Goal: Transaction & Acquisition: Obtain resource

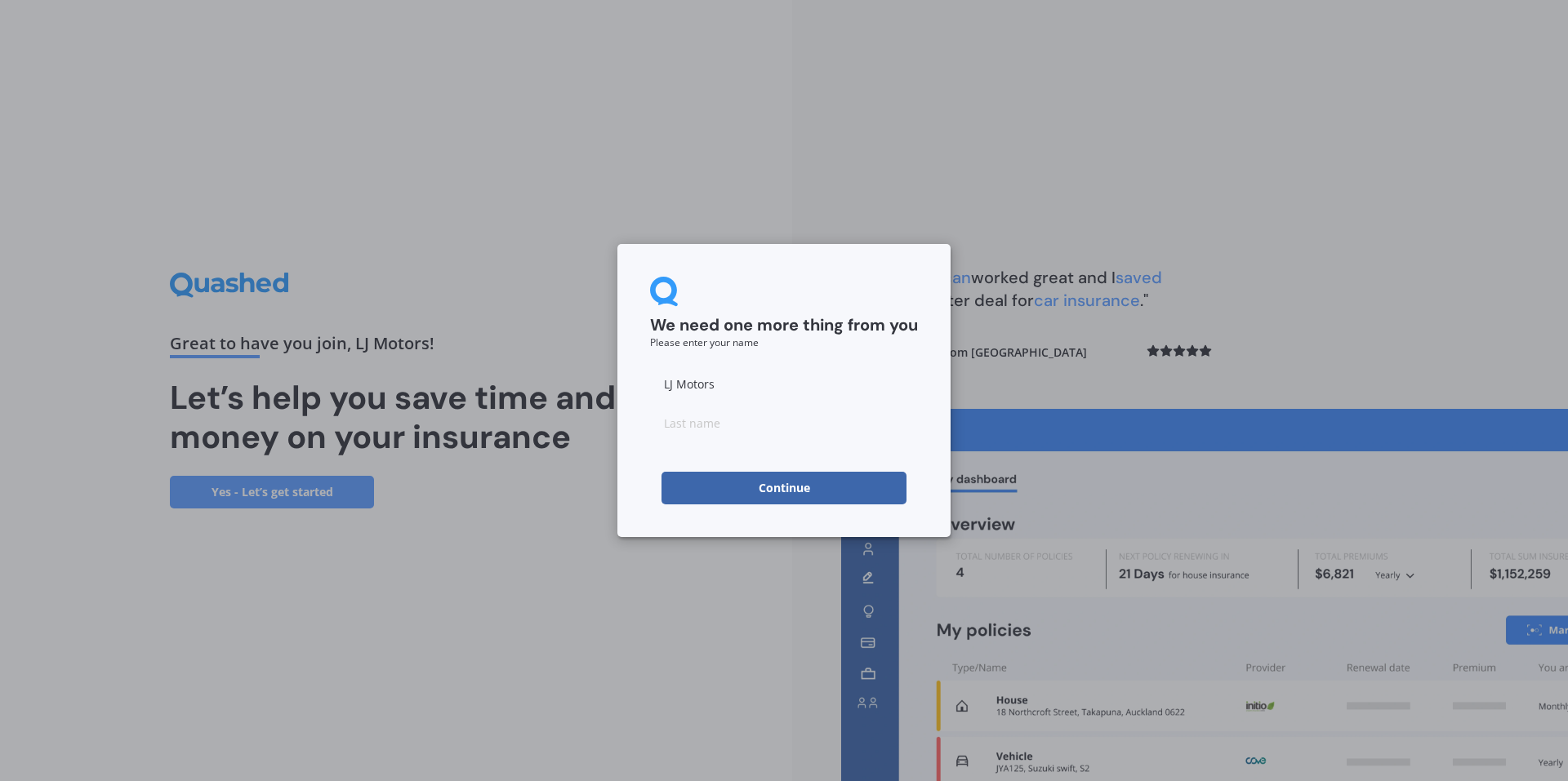
click at [797, 488] on button "Continue" at bounding box center [784, 488] width 245 height 33
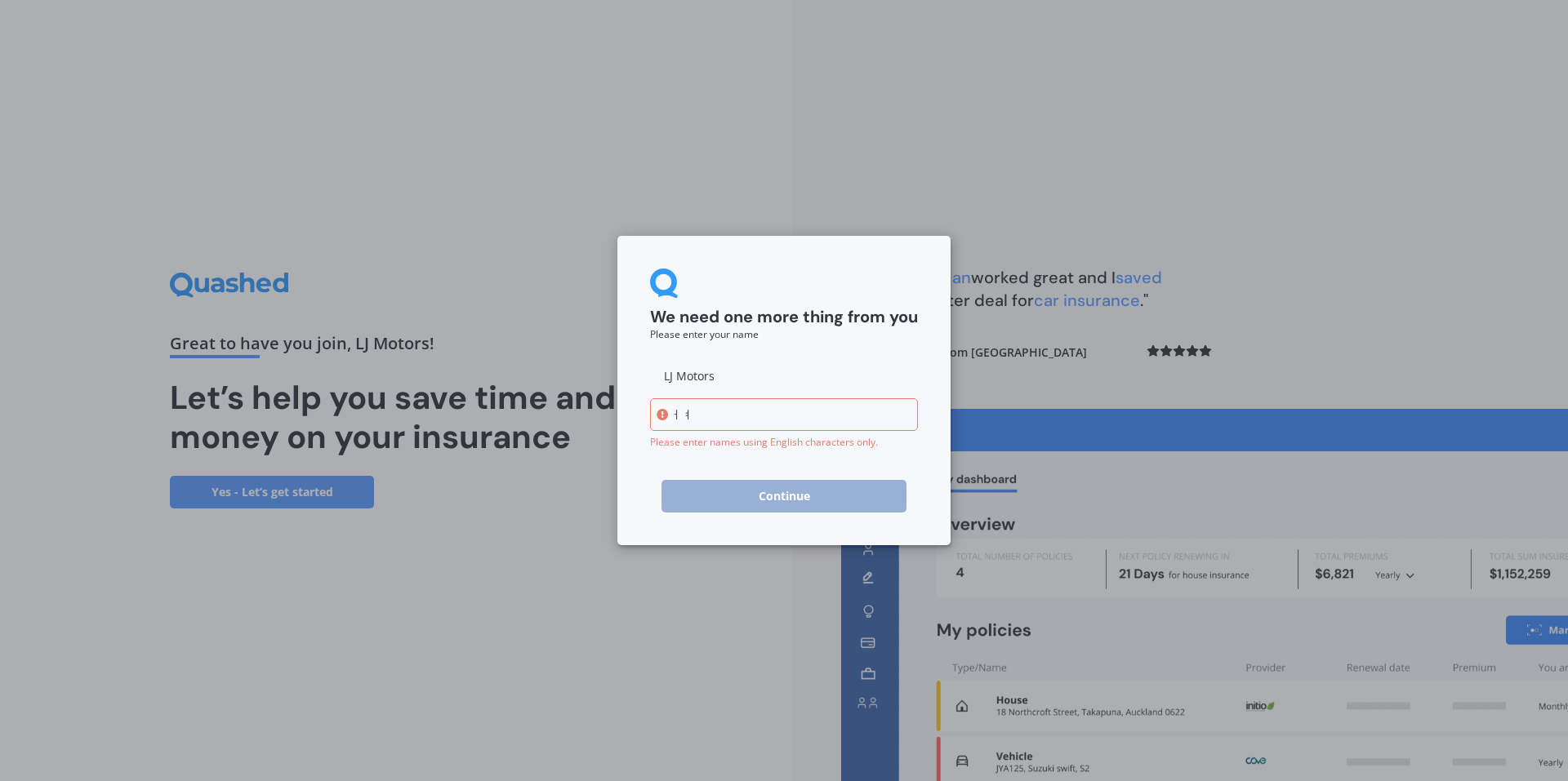
type input "ㅓ"
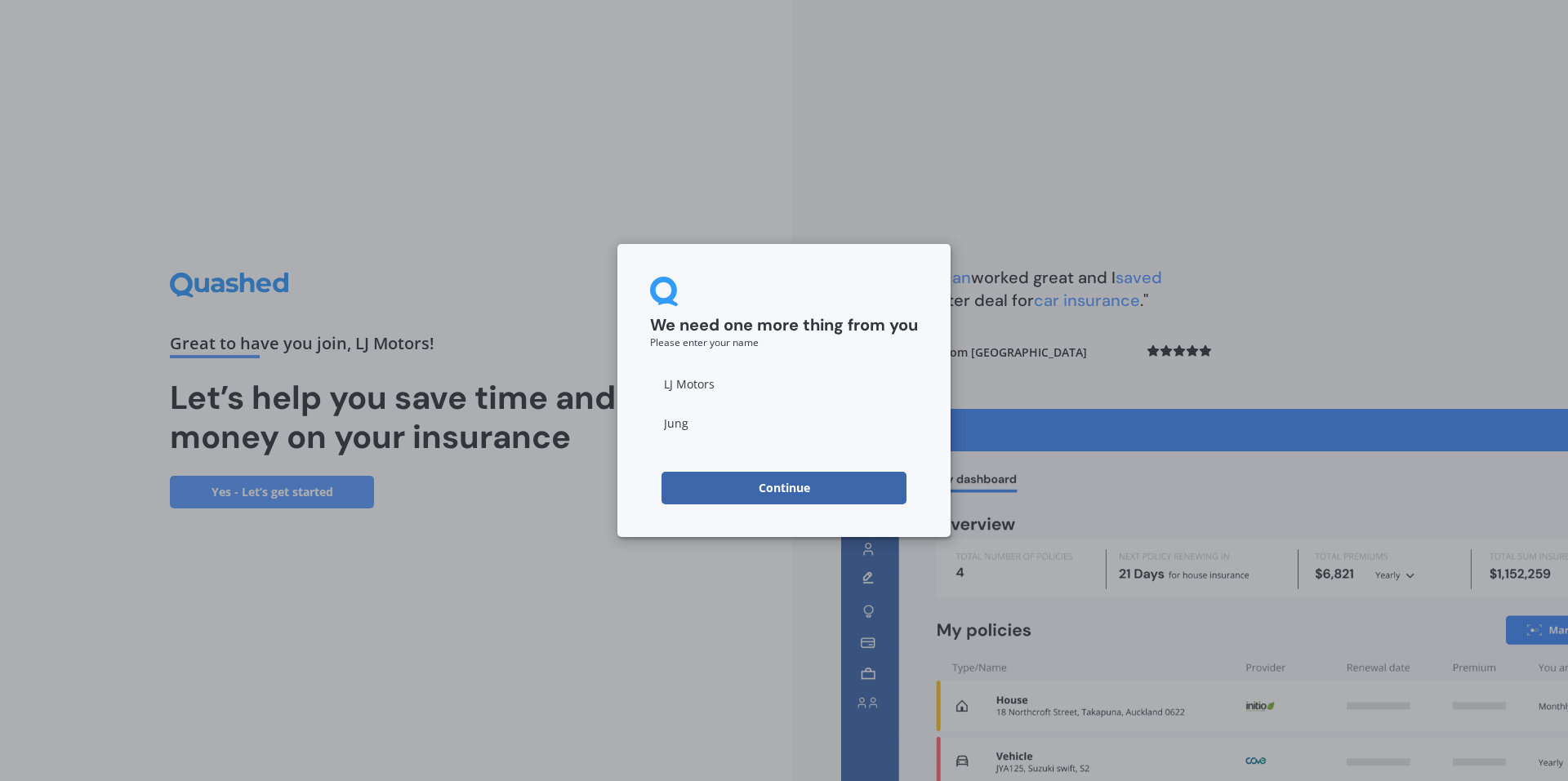
type input "Jung"
click at [819, 489] on button "Continue" at bounding box center [784, 488] width 245 height 33
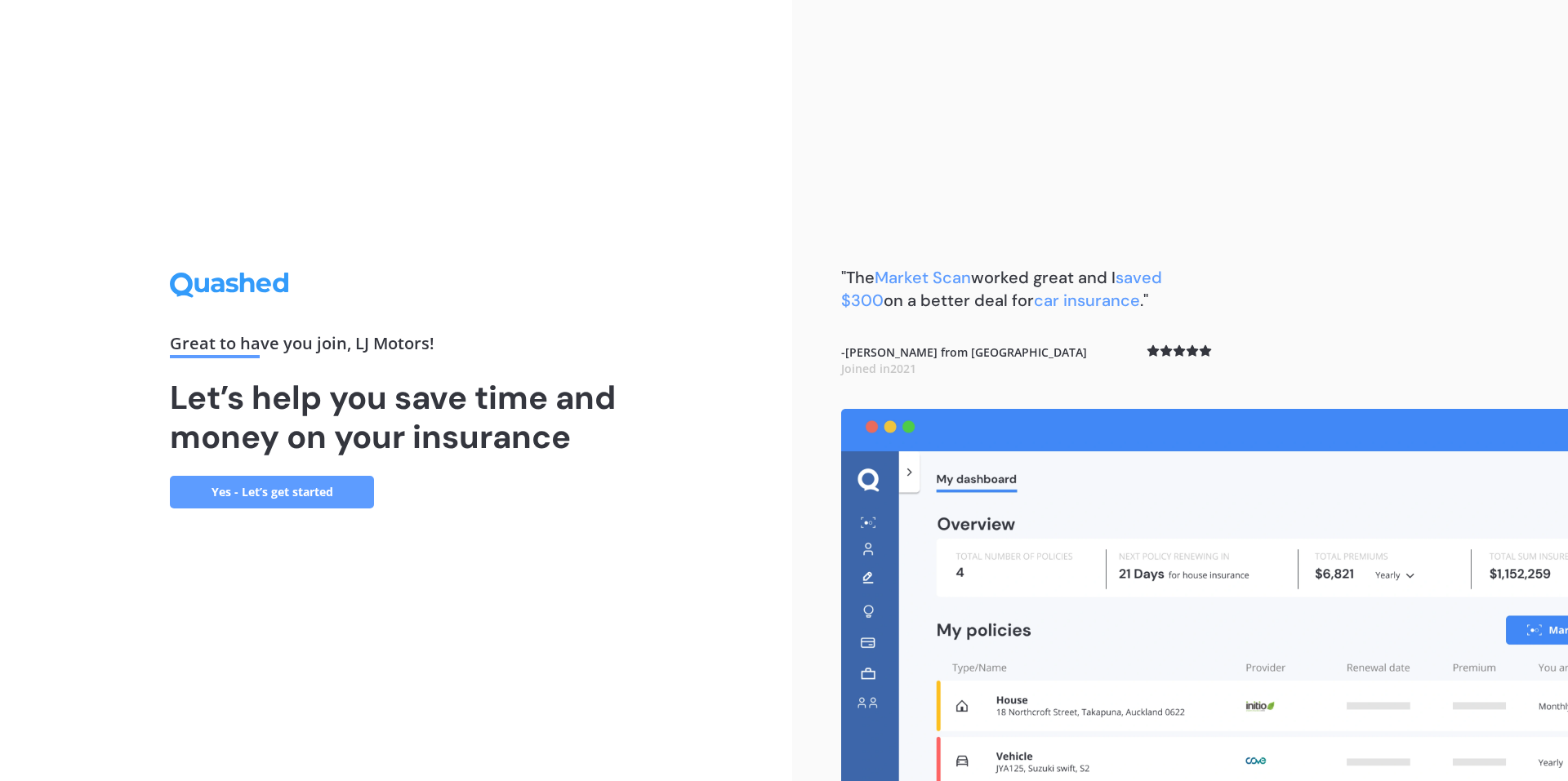
click at [307, 494] on link "Yes - Let’s get started" at bounding box center [272, 492] width 204 height 33
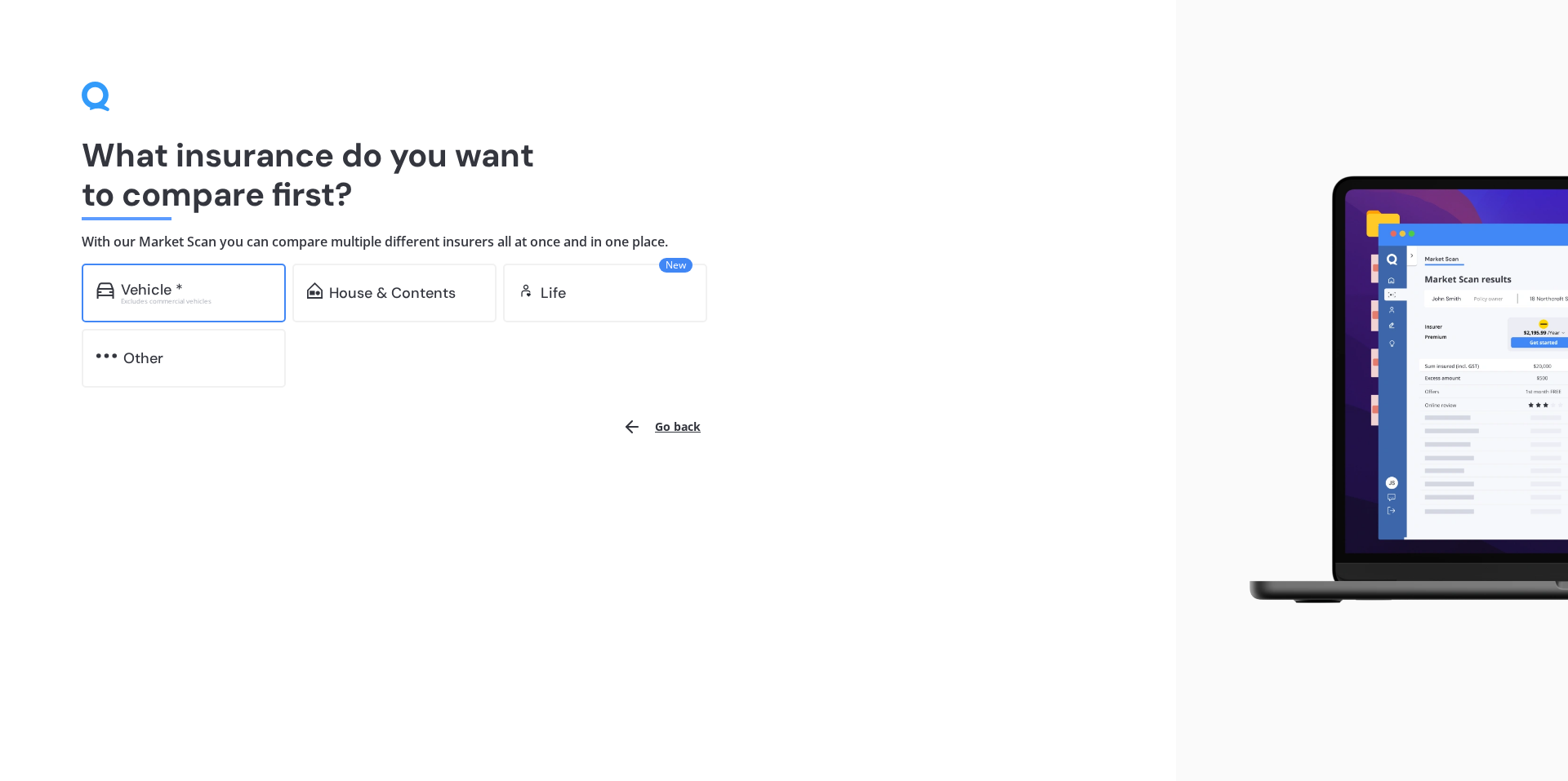
click at [211, 283] on div "Vehicle *" at bounding box center [196, 290] width 150 height 17
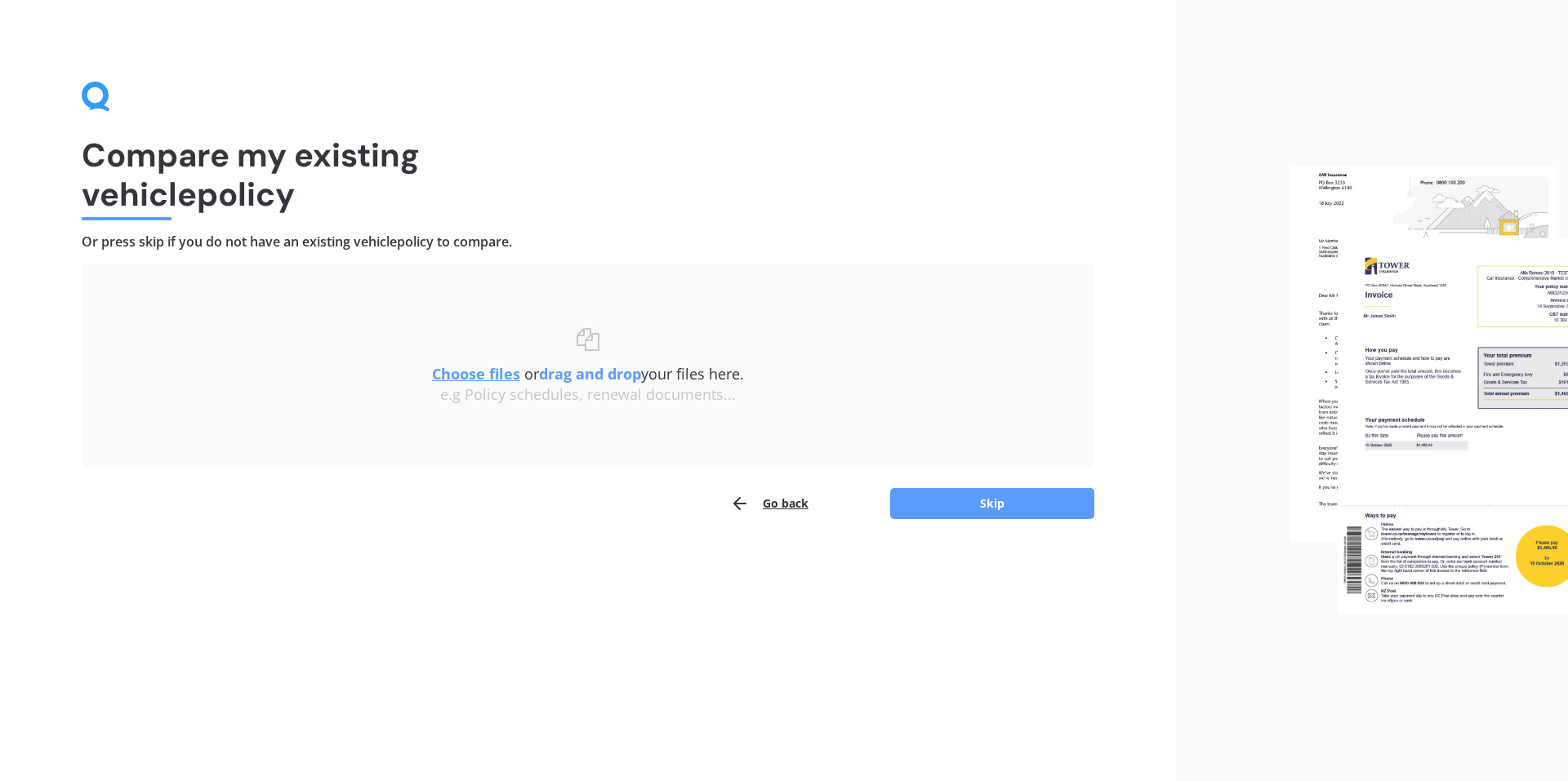
click at [782, 503] on button "Go back" at bounding box center [769, 503] width 78 height 33
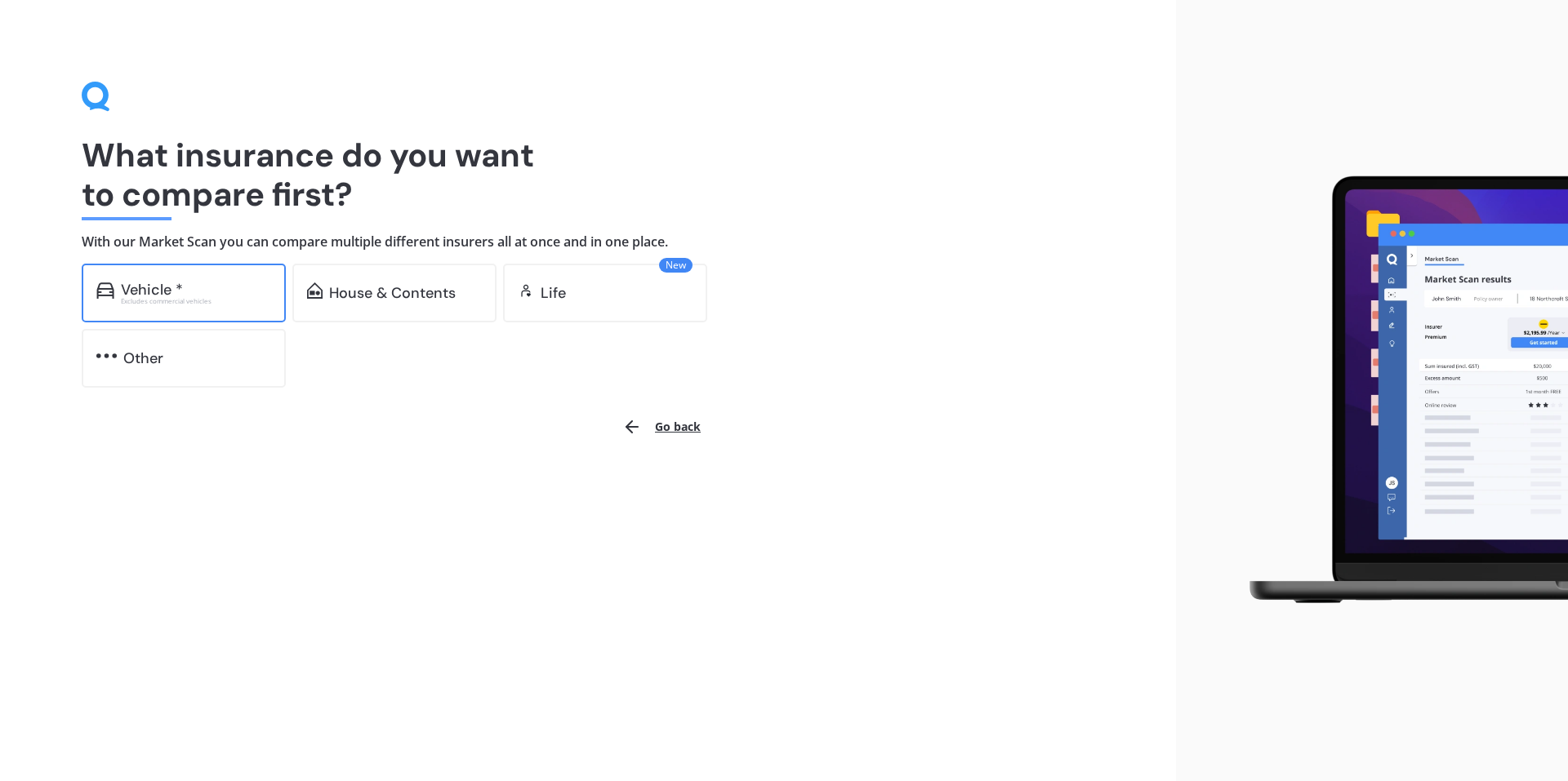
click at [159, 293] on div "Vehicle *" at bounding box center [152, 290] width 62 height 17
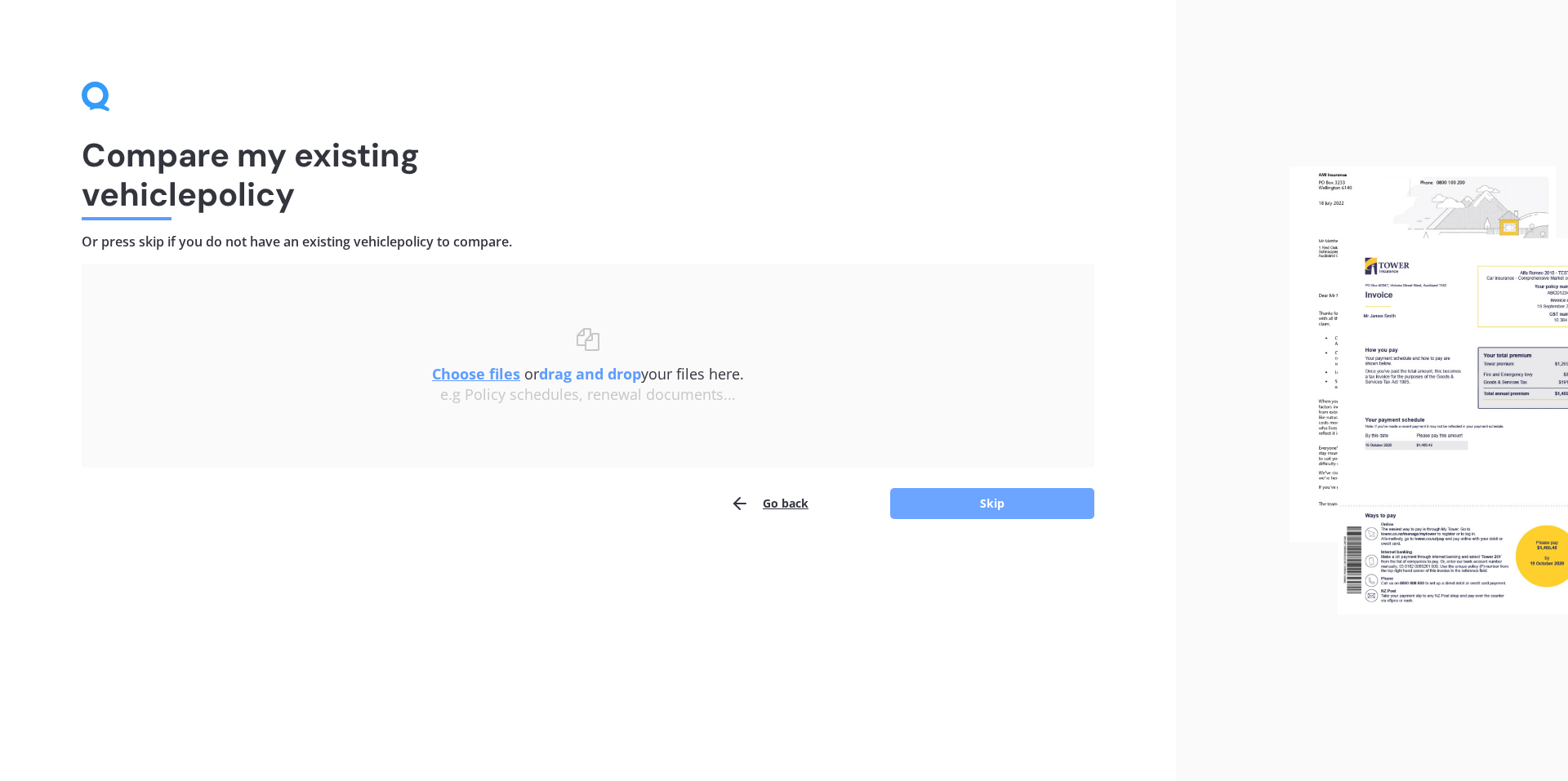
click at [962, 495] on button "Skip" at bounding box center [992, 503] width 204 height 31
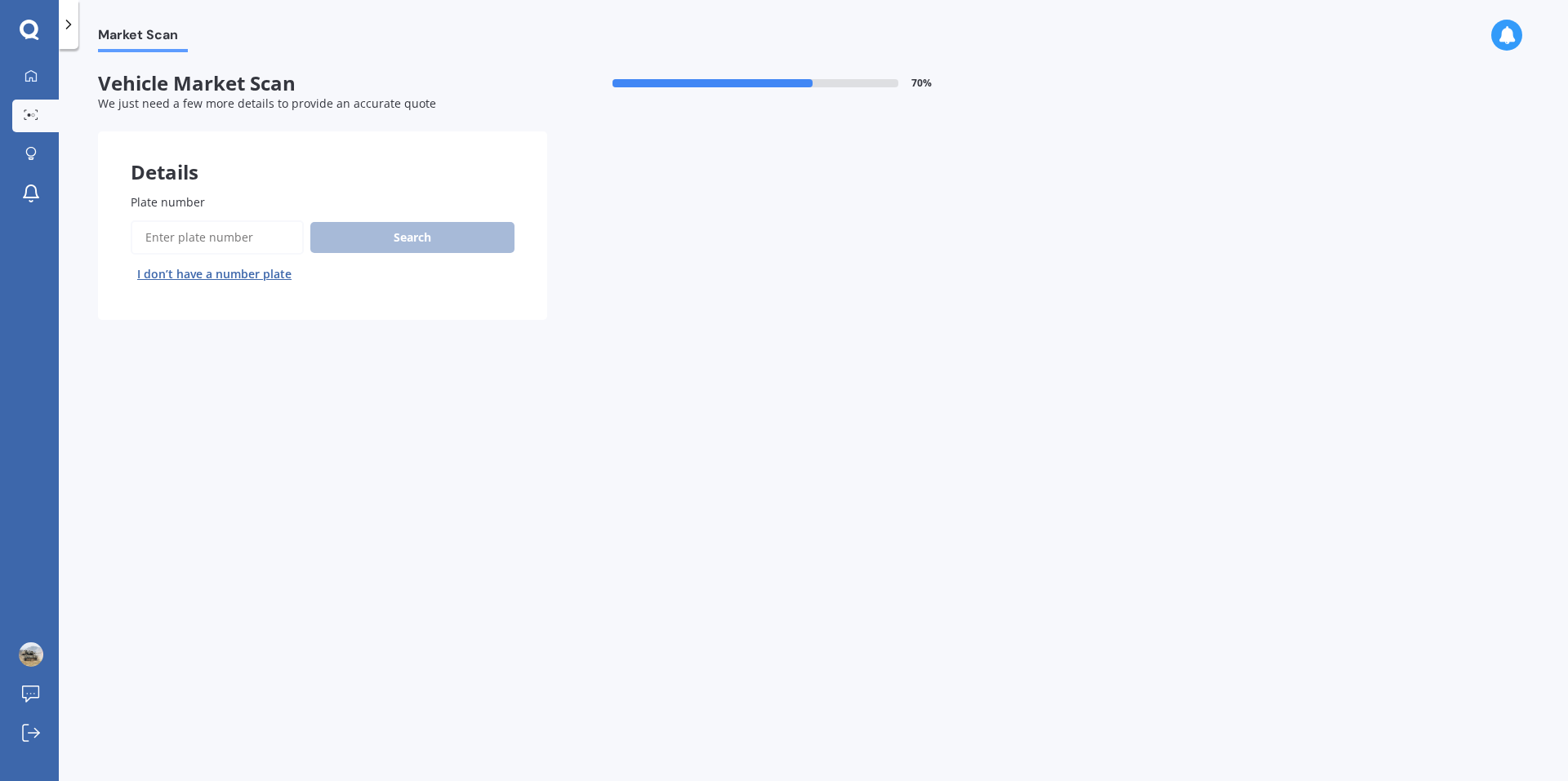
drag, startPoint x: 240, startPoint y: 238, endPoint x: 251, endPoint y: 243, distance: 12.1
click at [240, 238] on input "Plate number" at bounding box center [218, 237] width 173 height 34
type input "MTW743"
click at [429, 231] on button "Search" at bounding box center [412, 237] width 204 height 31
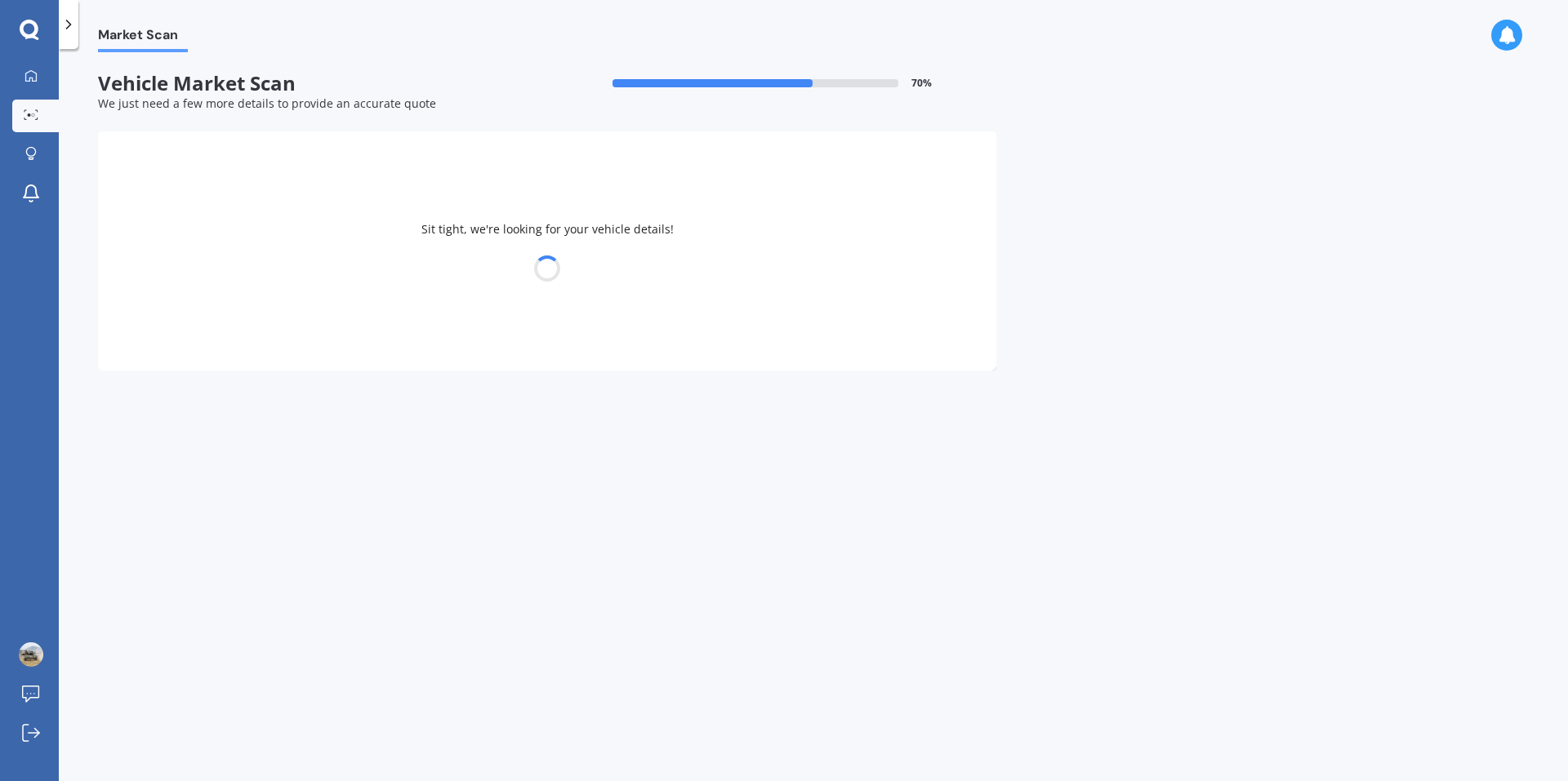
select select "TOYOTA"
select select "SAI"
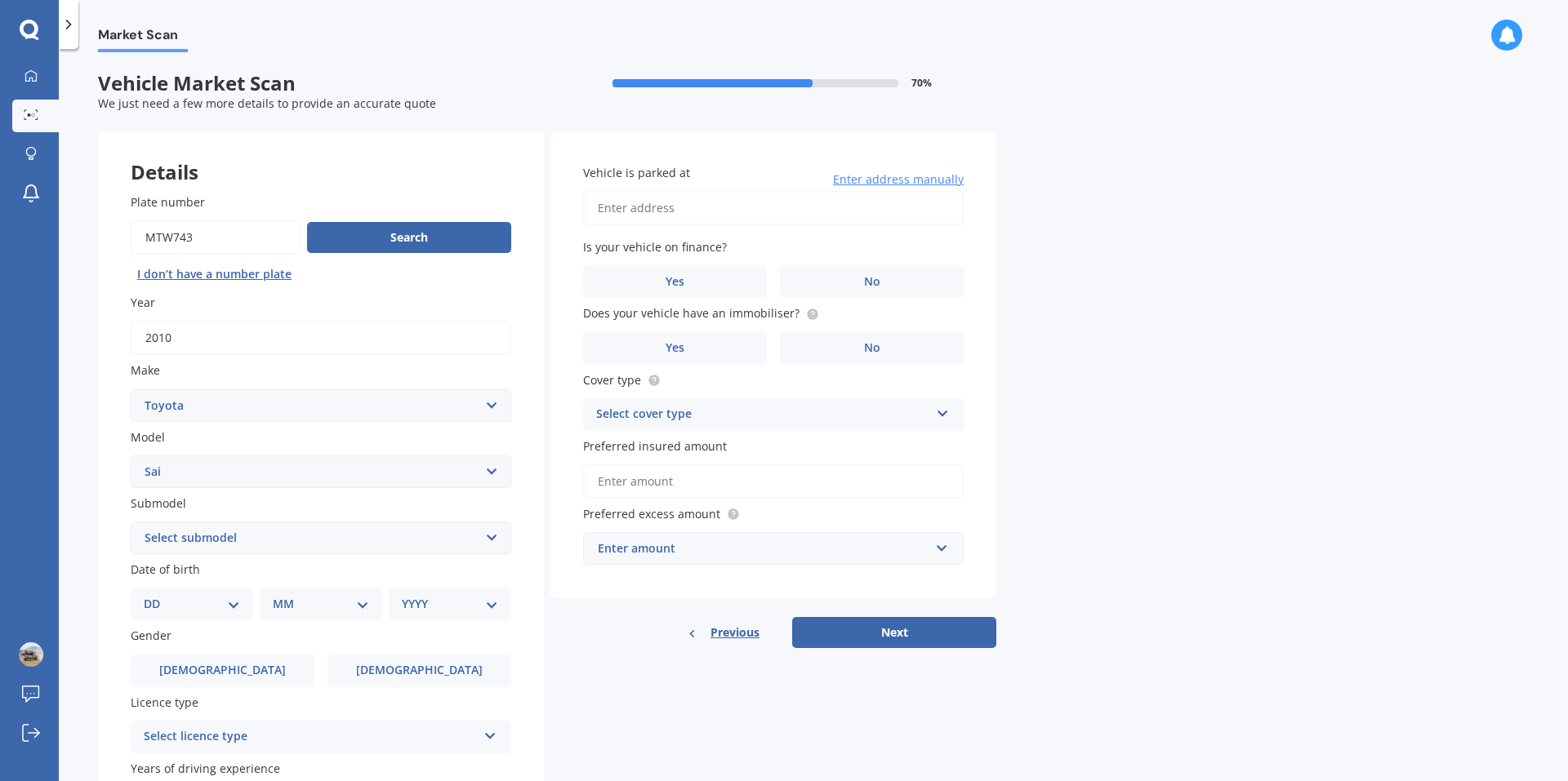
click at [654, 203] on input "Vehicle is parked at" at bounding box center [773, 208] width 380 height 34
type input "[STREET_ADDRESS]"
click at [893, 288] on label "No" at bounding box center [872, 281] width 183 height 33
click at [0, 0] on input "No" at bounding box center [0, 0] width 0 height 0
click at [690, 354] on label "Yes" at bounding box center [675, 348] width 183 height 33
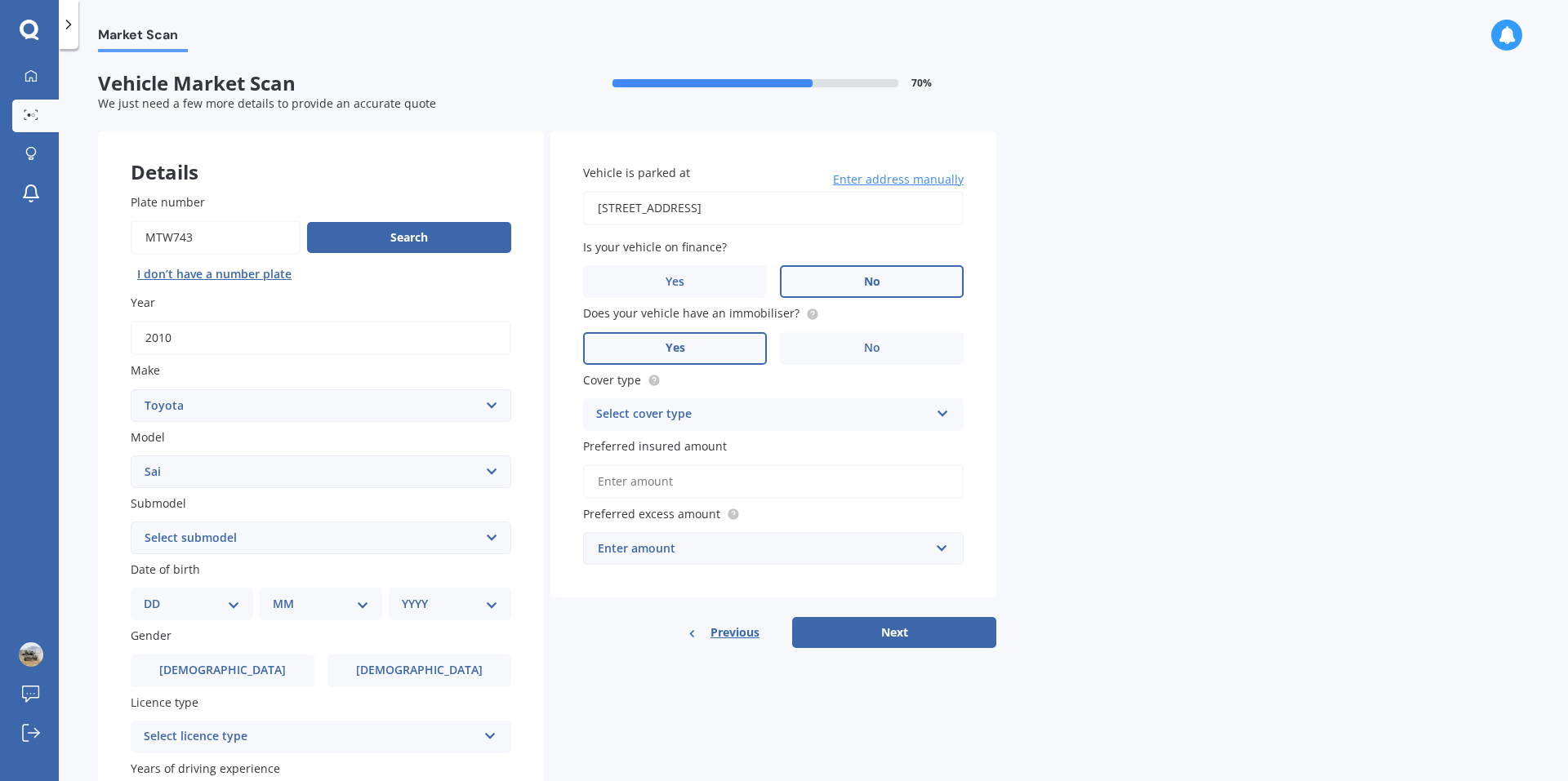
click at [0, 0] on input "Yes" at bounding box center [0, 0] width 0 height 0
click at [942, 415] on icon at bounding box center [942, 411] width 14 height 12
click at [677, 447] on span "Comprehensive" at bounding box center [641, 446] width 87 height 16
click at [949, 553] on input "text" at bounding box center [767, 548] width 366 height 31
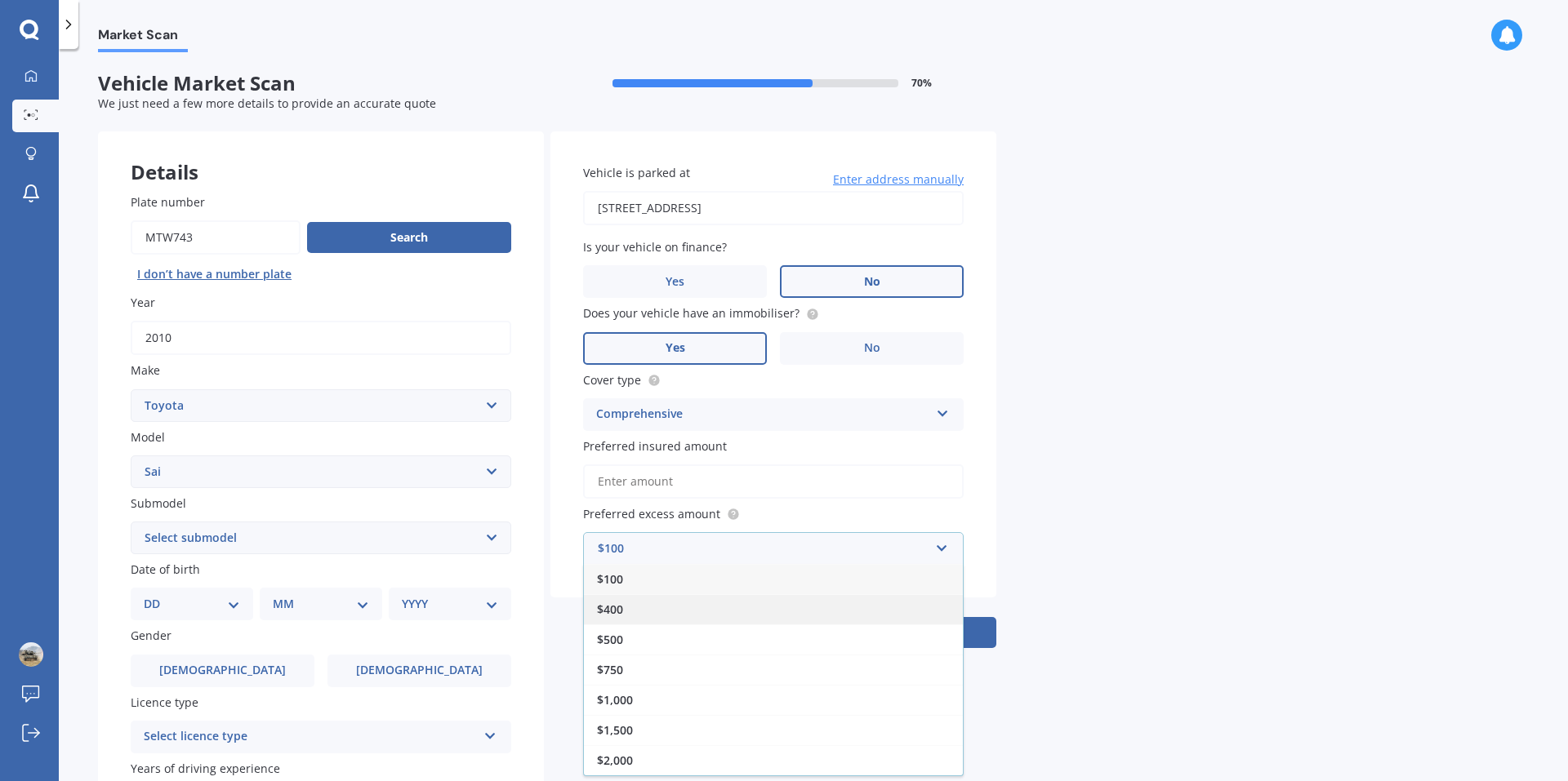
click at [635, 610] on div "$400" at bounding box center [773, 609] width 379 height 30
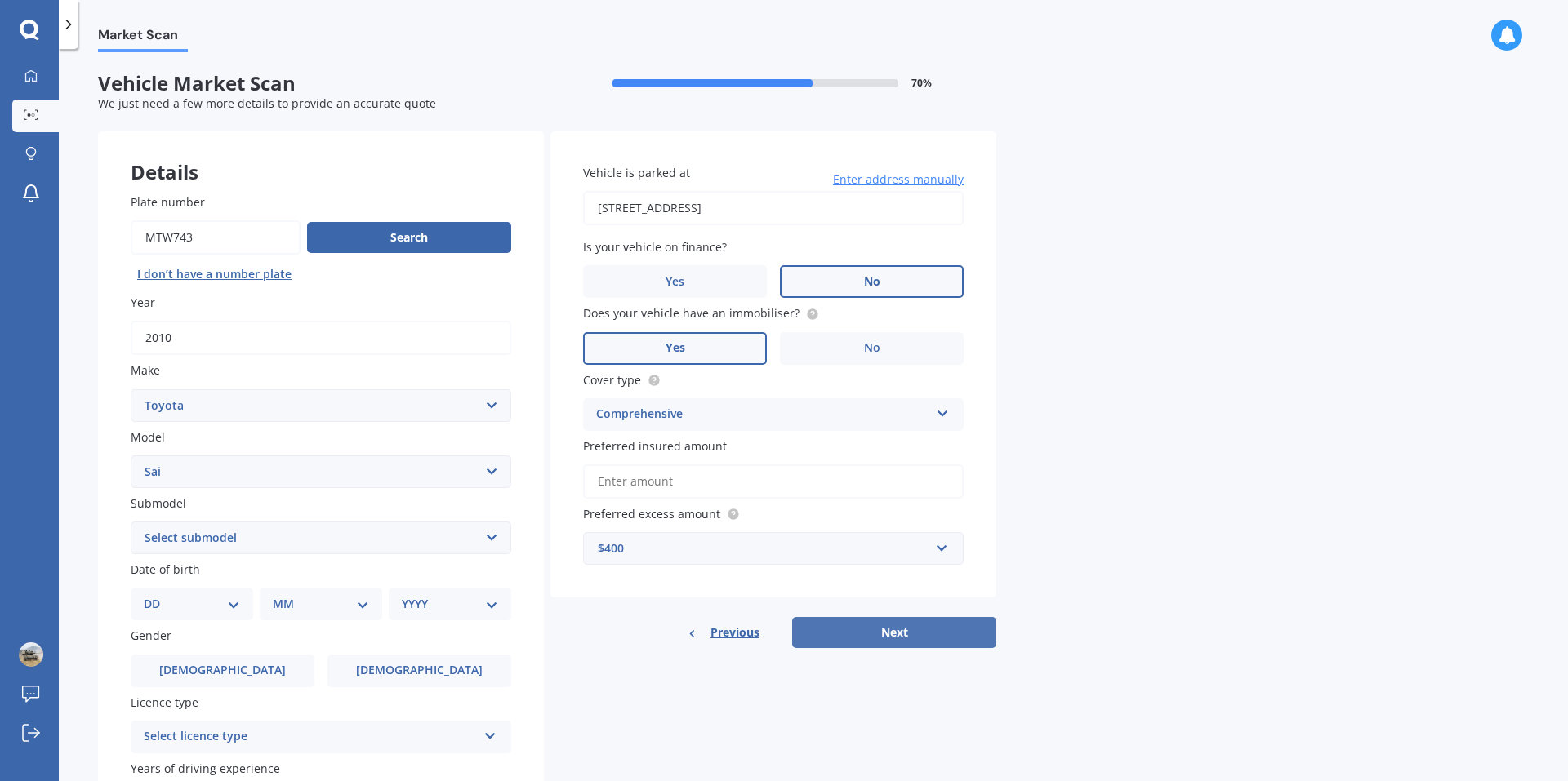
click at [930, 640] on button "Next" at bounding box center [894, 632] width 204 height 31
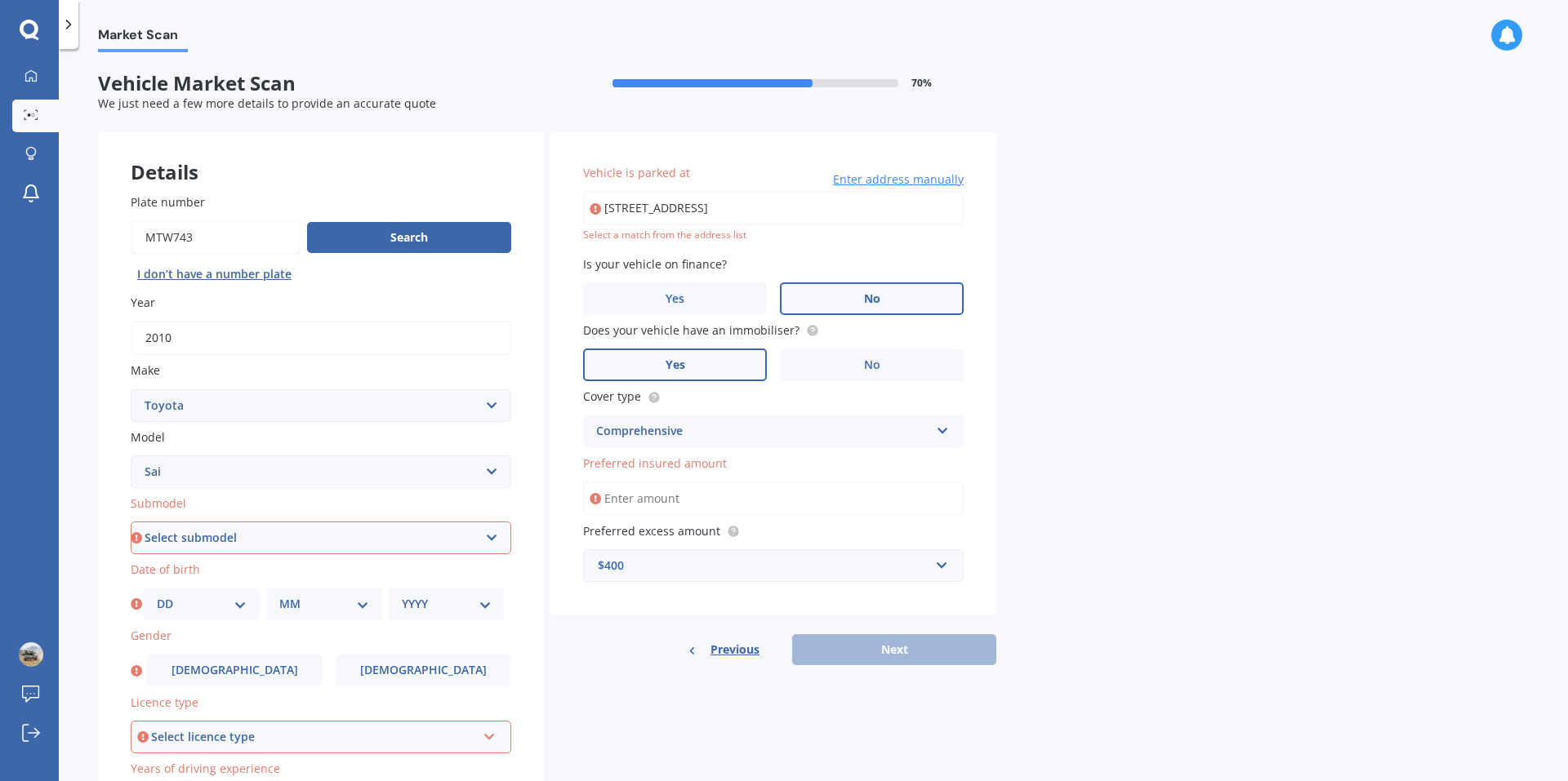
click at [485, 536] on select "Select submodel Hybrid" at bounding box center [321, 538] width 380 height 33
select select "HYBRID"
click at [131, 522] on select "Select submodel Hybrid" at bounding box center [321, 538] width 380 height 33
click at [240, 605] on select "DD 01 02 03 04 05 06 07 08 09 10 11 12 13 14 15 16 17 18 19 20 21 22 23 24 25 2…" at bounding box center [202, 604] width 90 height 18
select select "17"
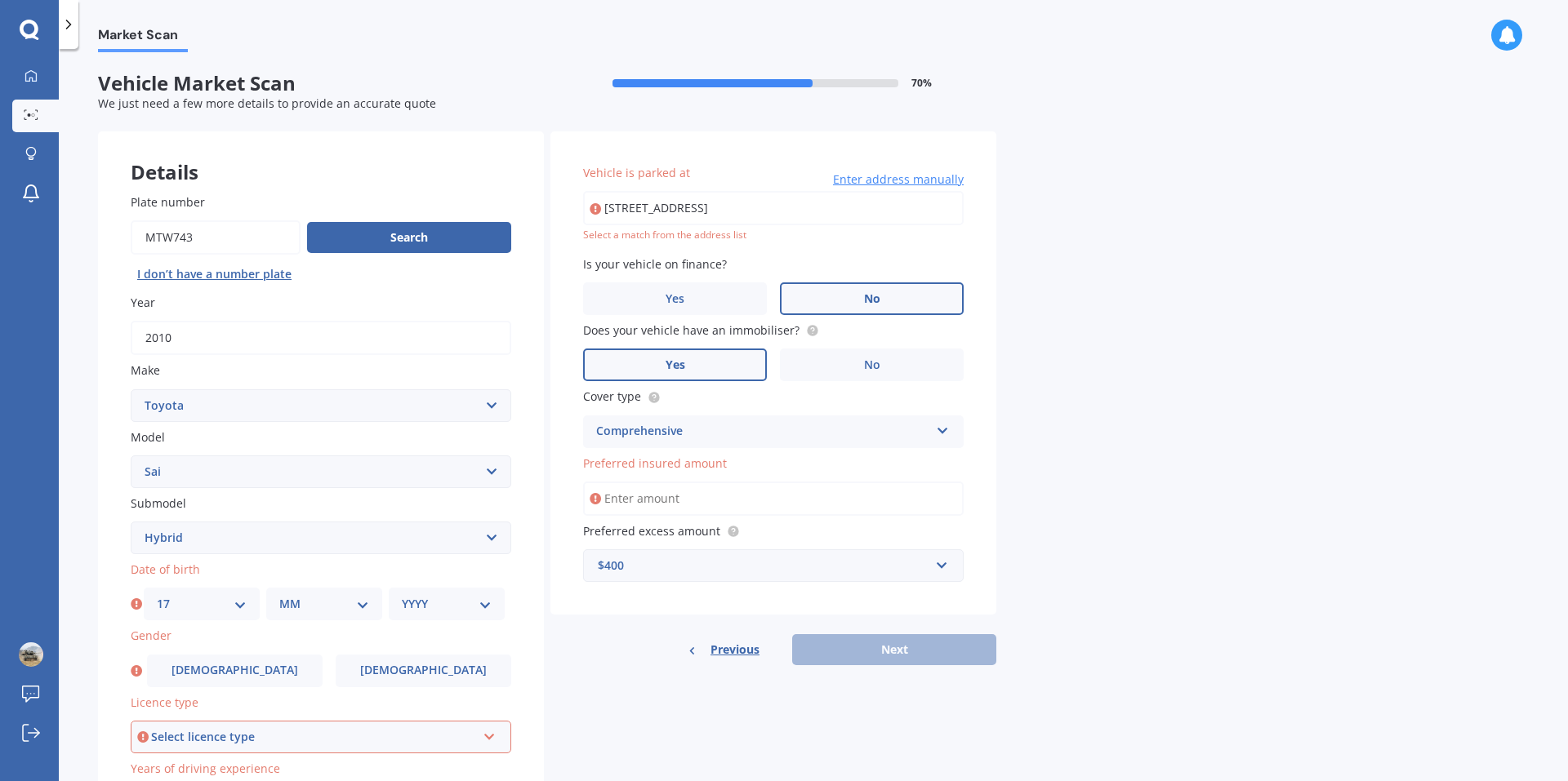
click at [157, 595] on select "DD 01 02 03 04 05 06 07 08 09 10 11 12 13 14 15 16 17 18 19 20 21 22 23 24 25 2…" at bounding box center [202, 604] width 90 height 18
drag, startPoint x: 303, startPoint y: 606, endPoint x: 314, endPoint y: 606, distance: 11.0
click at [303, 606] on select "MM 01 02 03 04 05 06 07 08 09 10 11 12" at bounding box center [324, 604] width 90 height 18
select select "02"
click at [279, 595] on select "MM 01 02 03 04 05 06 07 08 09 10 11 12" at bounding box center [324, 604] width 90 height 18
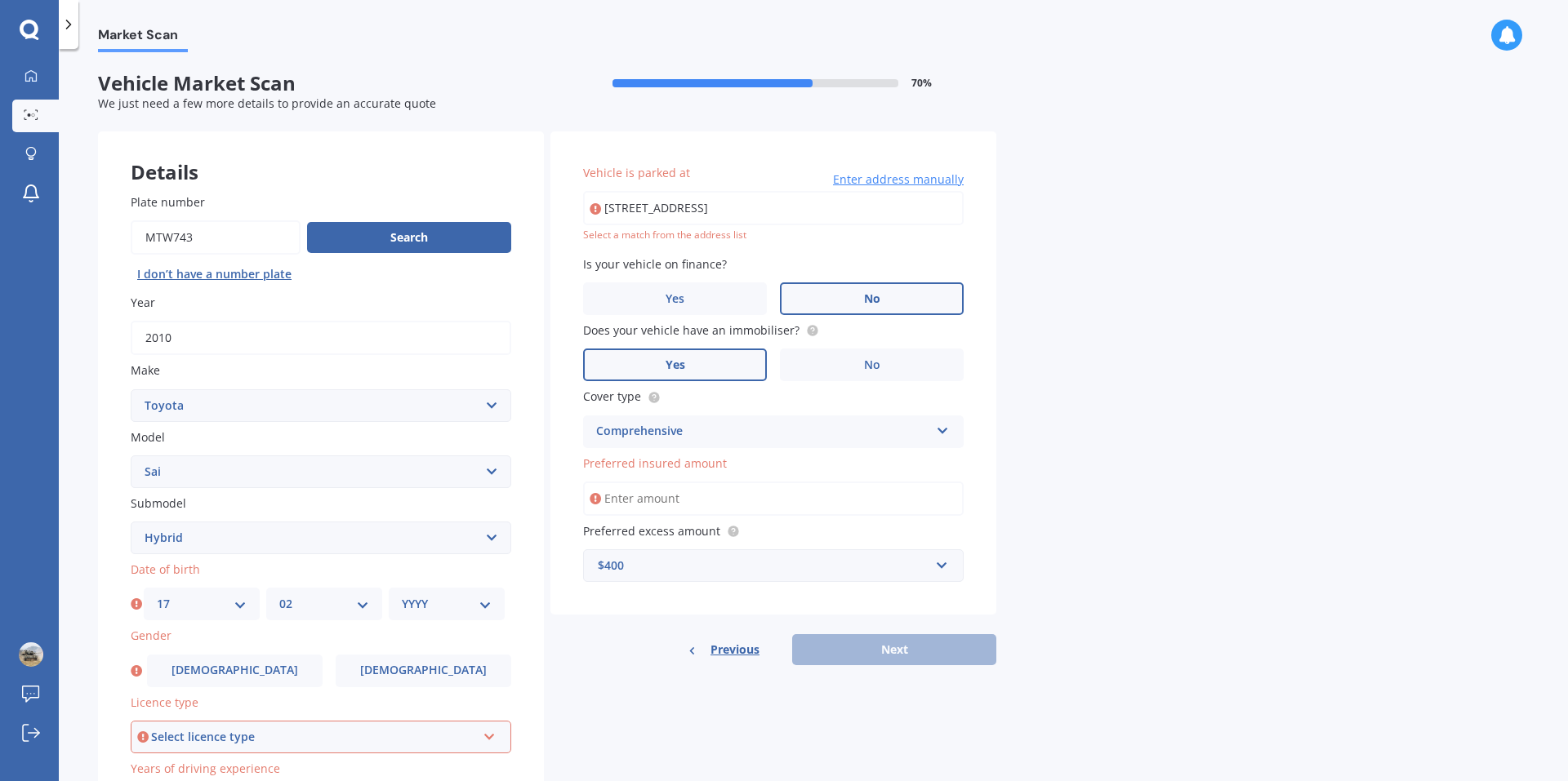
drag, startPoint x: 490, startPoint y: 600, endPoint x: 475, endPoint y: 597, distance: 15.3
click at [489, 602] on select "YYYY 2025 2024 2023 2022 2021 2020 2019 2018 2017 2016 2015 2014 2013 2012 2011…" at bounding box center [447, 604] width 90 height 18
select select "1973"
click at [402, 595] on select "YYYY 2025 2024 2023 2022 2021 2020 2019 2018 2017 2016 2015 2014 2013 2012 2011…" at bounding box center [447, 604] width 90 height 18
click at [277, 678] on label "[DEMOGRAPHIC_DATA]" at bounding box center [234, 670] width 175 height 33
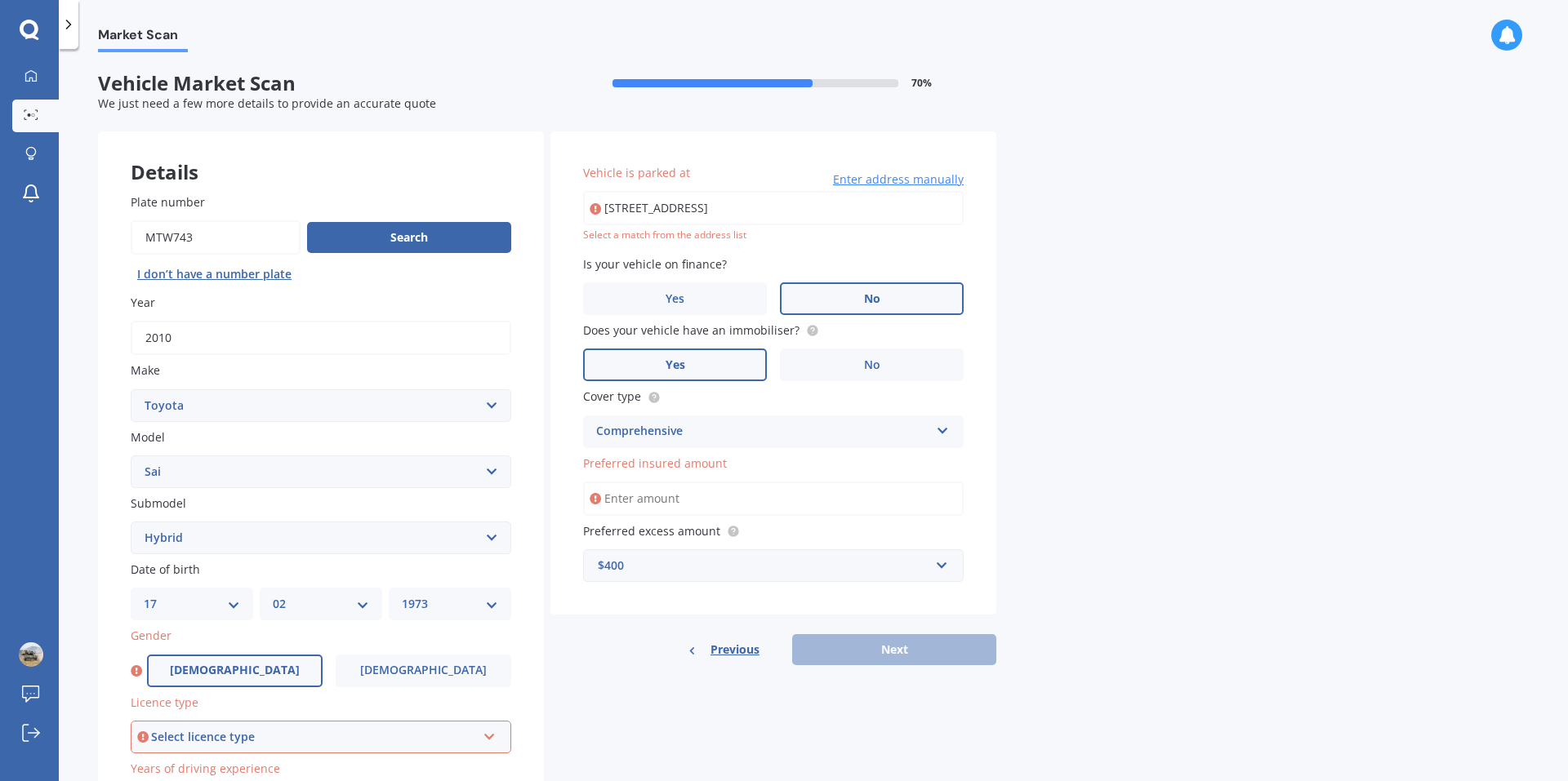
click at [0, 0] on input "[DEMOGRAPHIC_DATA]" at bounding box center [0, 0] width 0 height 0
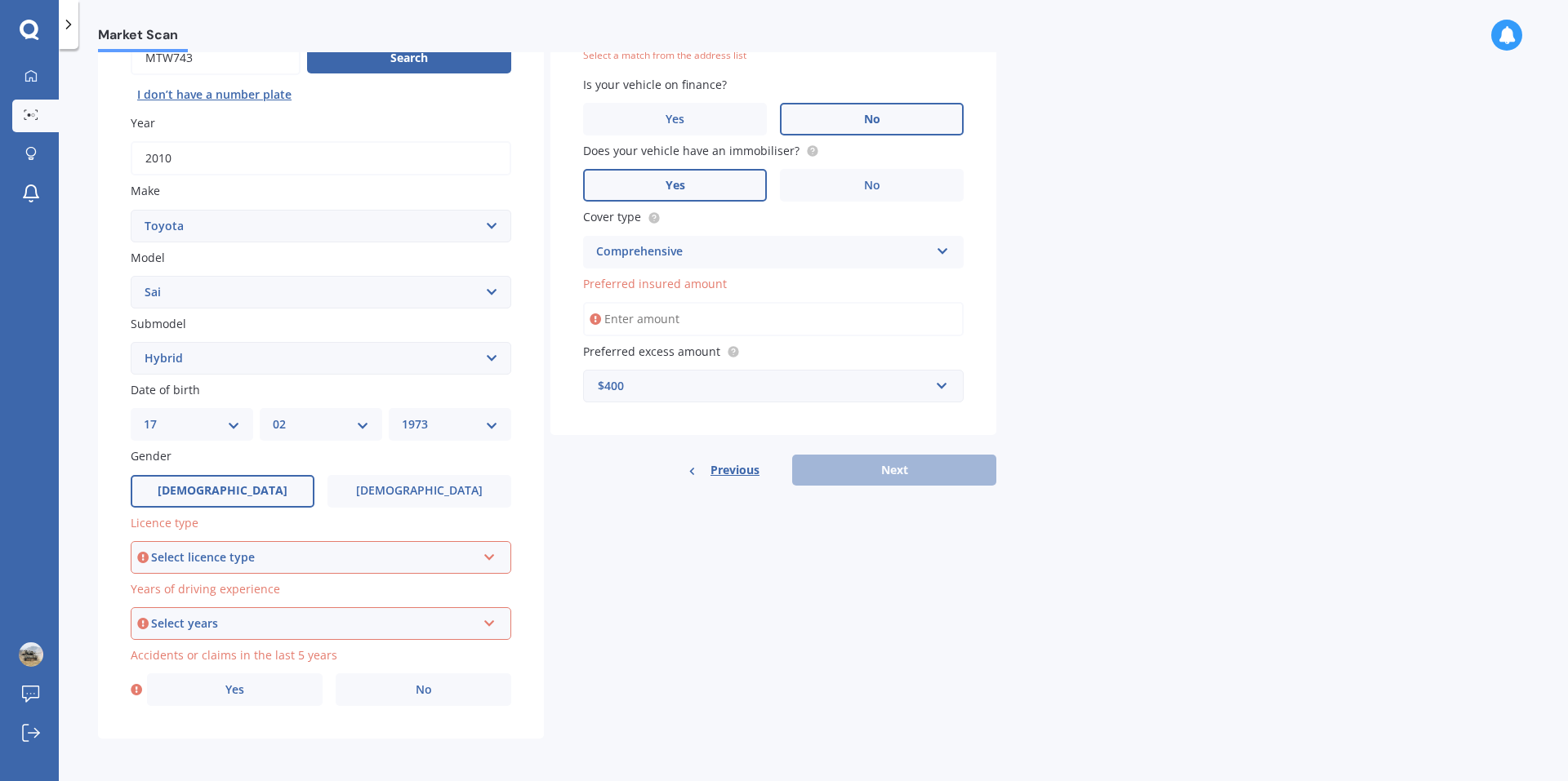
click at [487, 554] on icon at bounding box center [490, 554] width 14 height 12
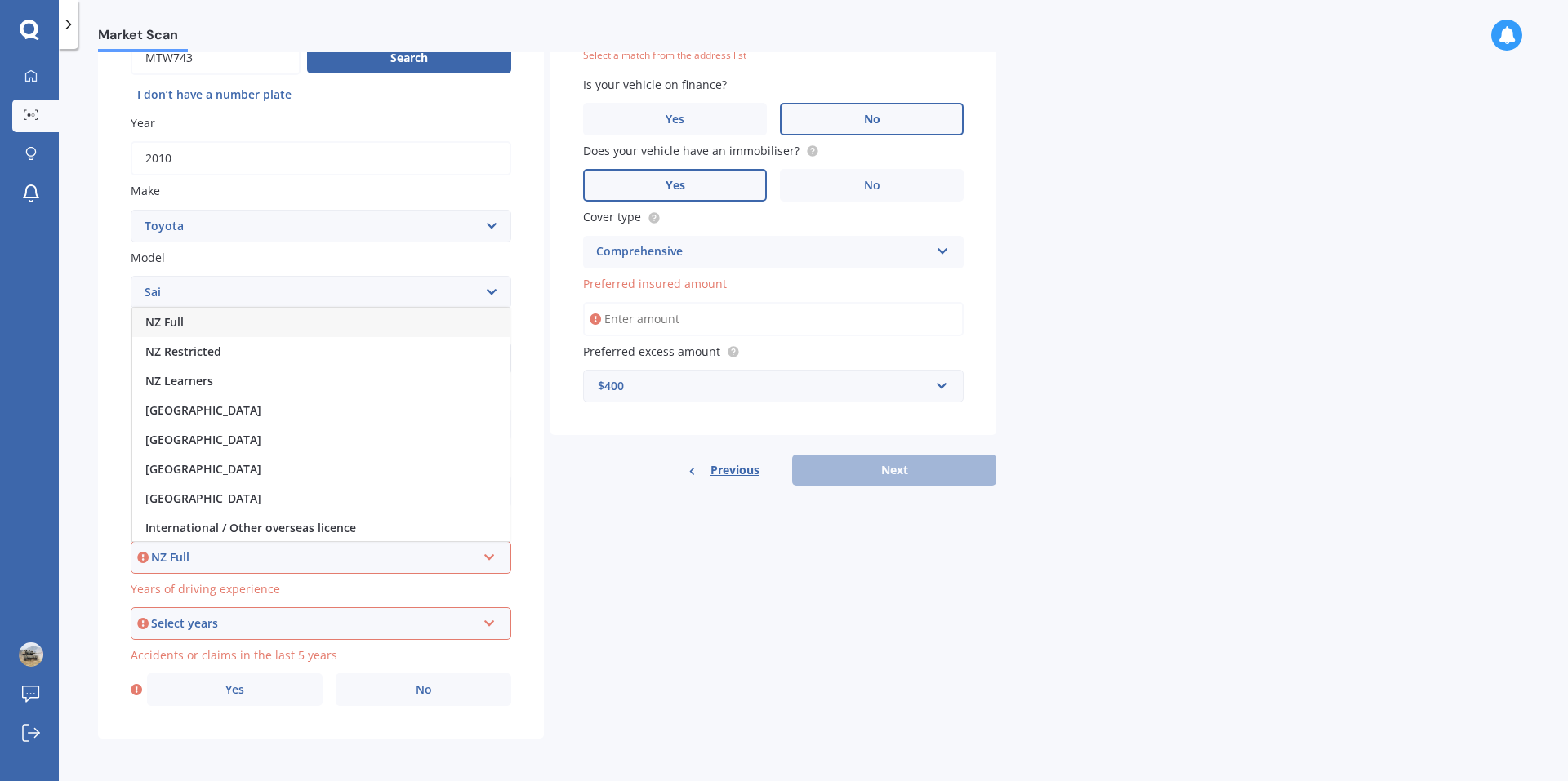
click at [219, 553] on div "NZ Full" at bounding box center [314, 558] width 325 height 18
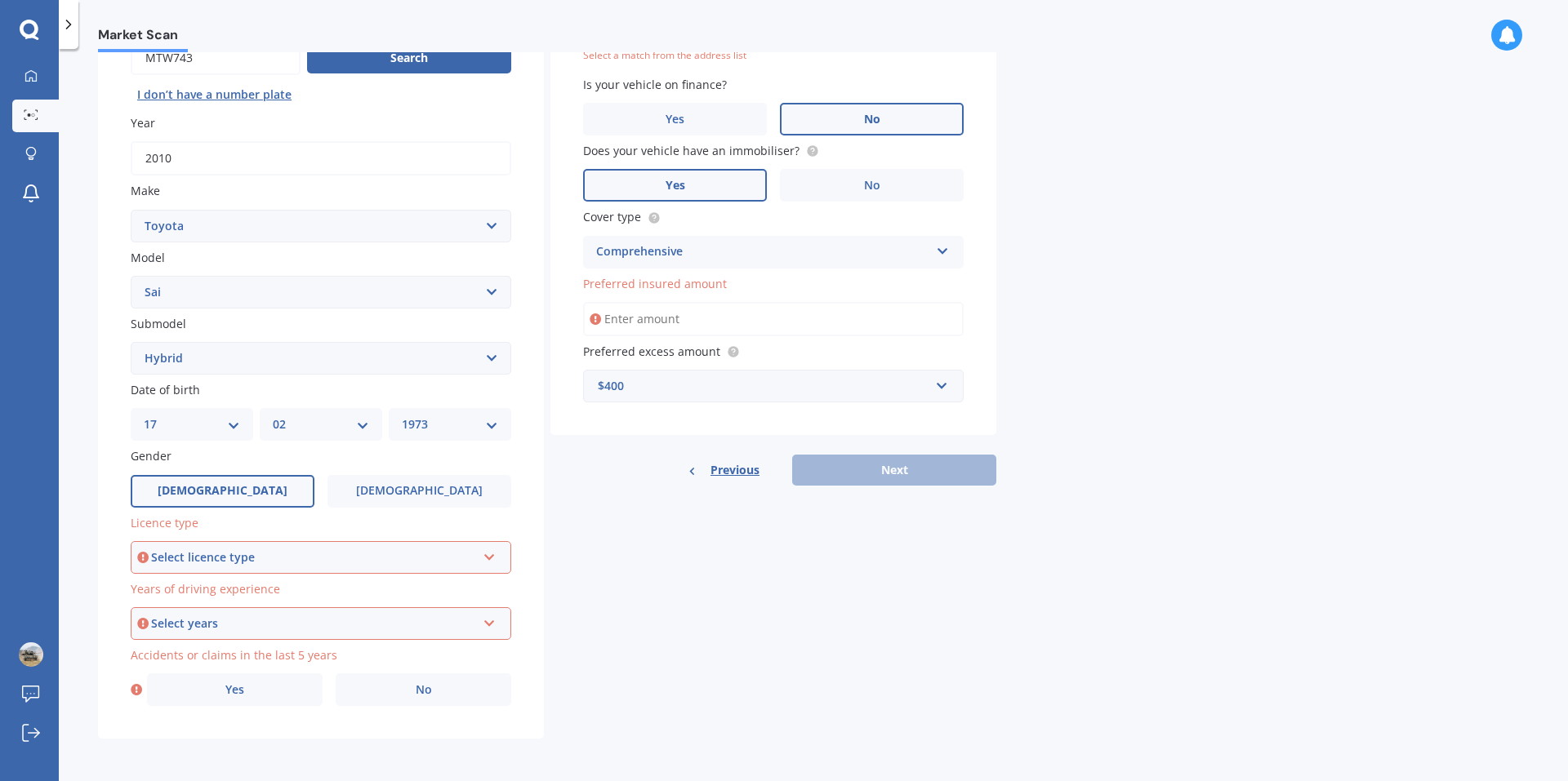
click at [349, 558] on div "Select licence type" at bounding box center [314, 558] width 325 height 18
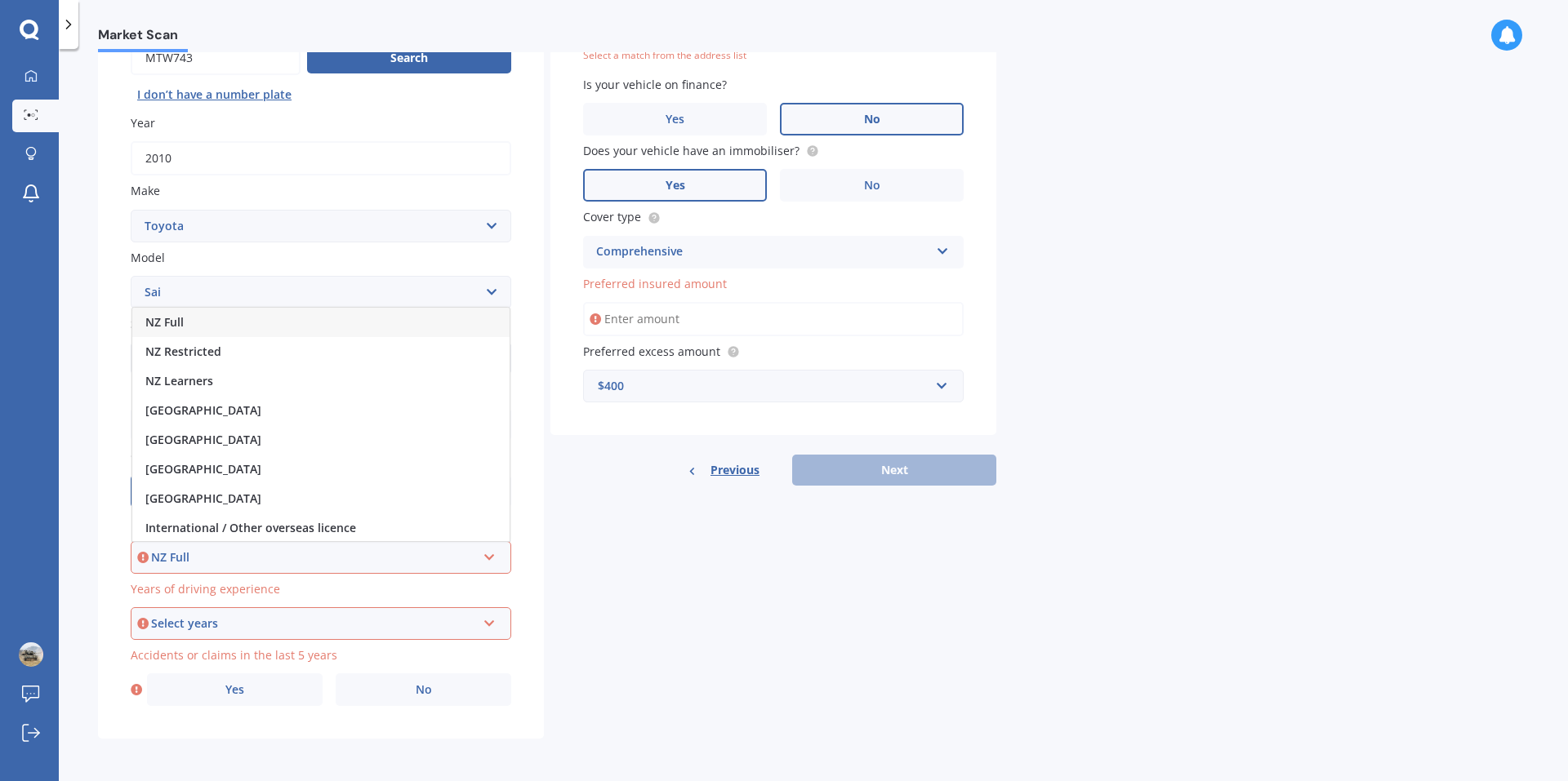
click at [192, 323] on div "NZ Full" at bounding box center [321, 322] width 377 height 29
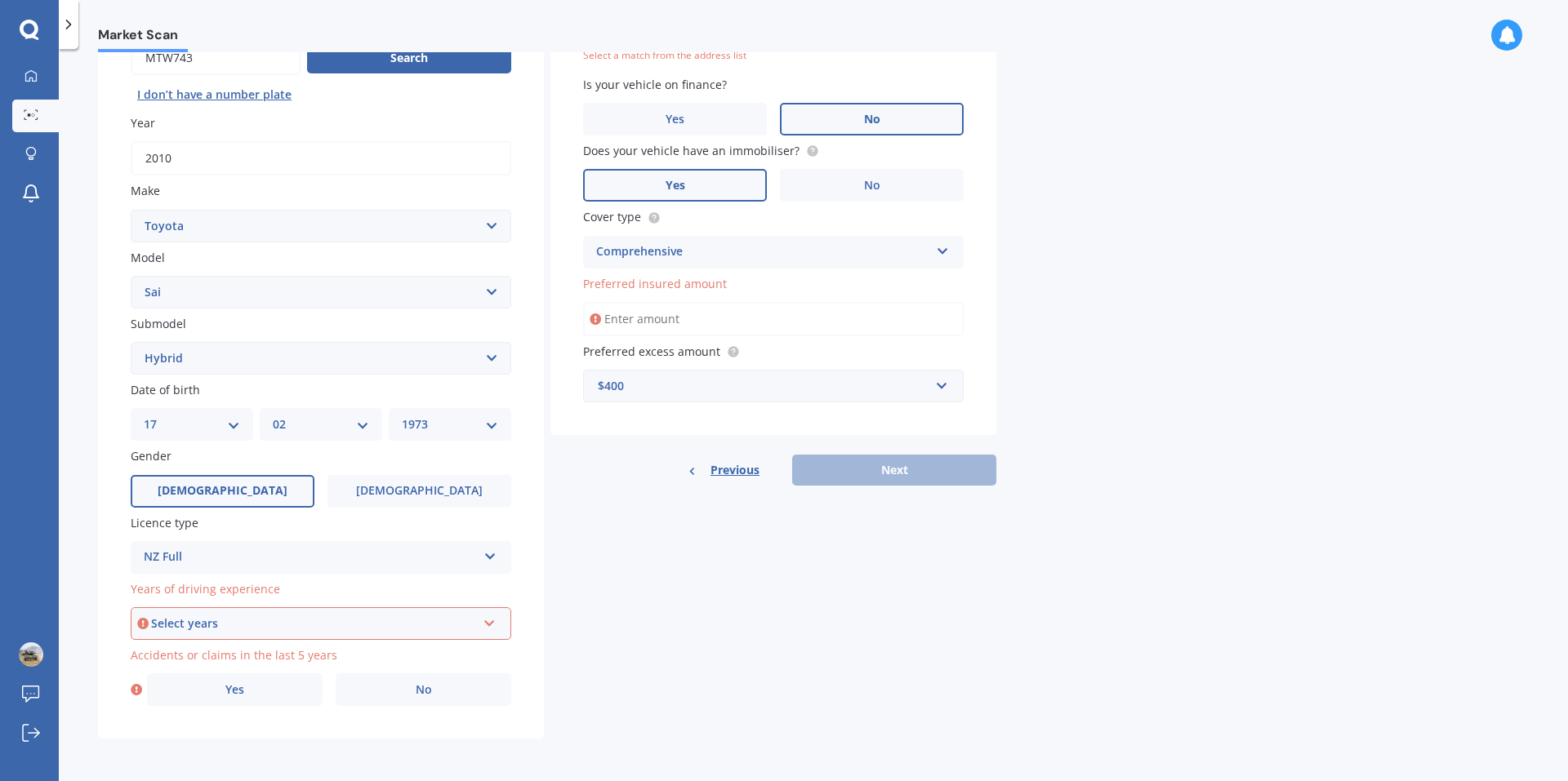
click at [489, 618] on icon at bounding box center [490, 620] width 14 height 12
click at [224, 474] on span "5 or more years" at bounding box center [189, 474] width 88 height 16
click at [253, 680] on label "Yes" at bounding box center [234, 689] width 175 height 33
click at [0, 0] on input "Yes" at bounding box center [0, 0] width 0 height 0
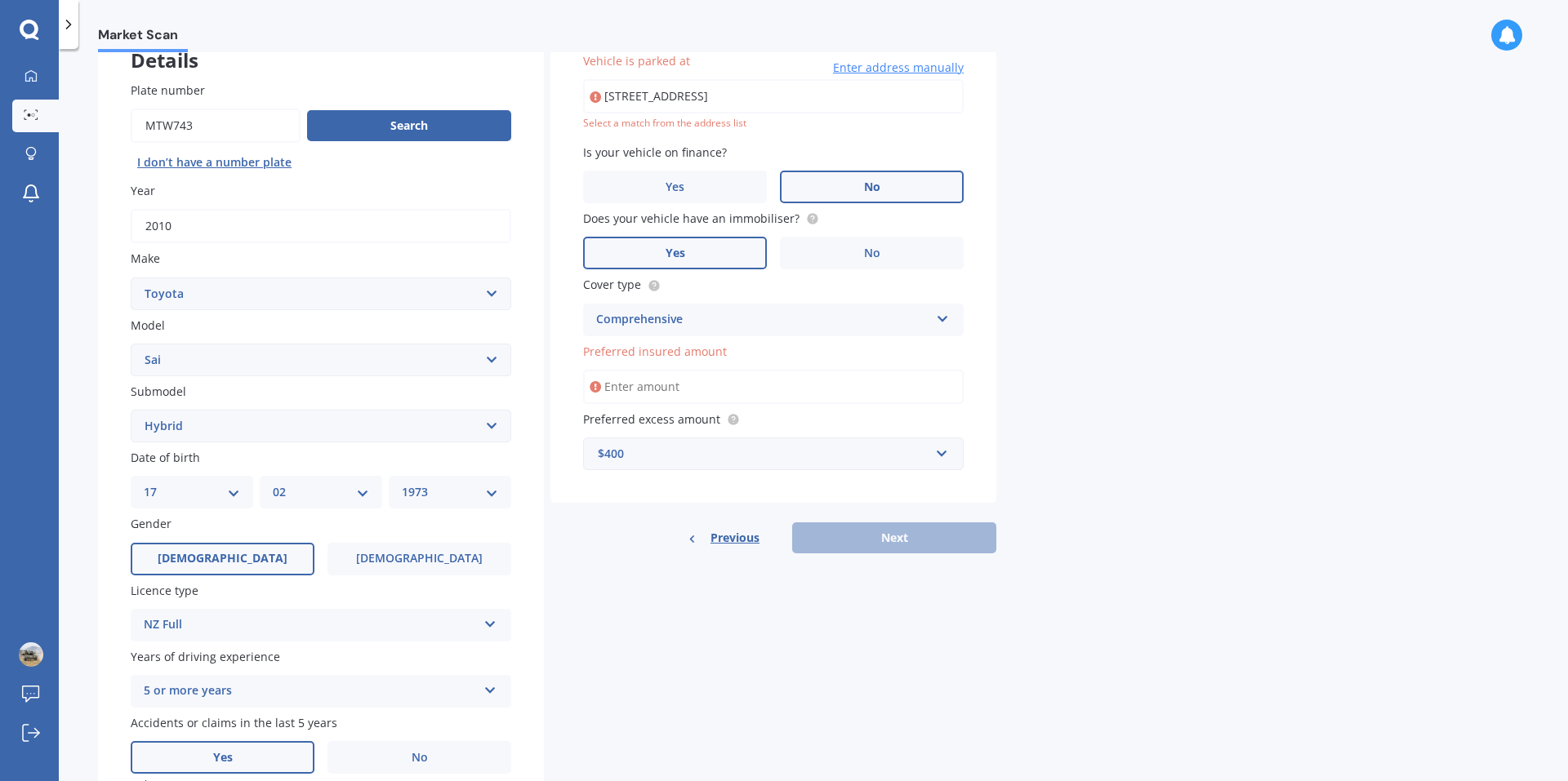
drag, startPoint x: 1153, startPoint y: 288, endPoint x: 1130, endPoint y: 296, distance: 24.4
click at [1150, 288] on div "Market Scan Vehicle Market Scan 70 % We just need a few more details to provide…" at bounding box center [812, 418] width 1509 height 732
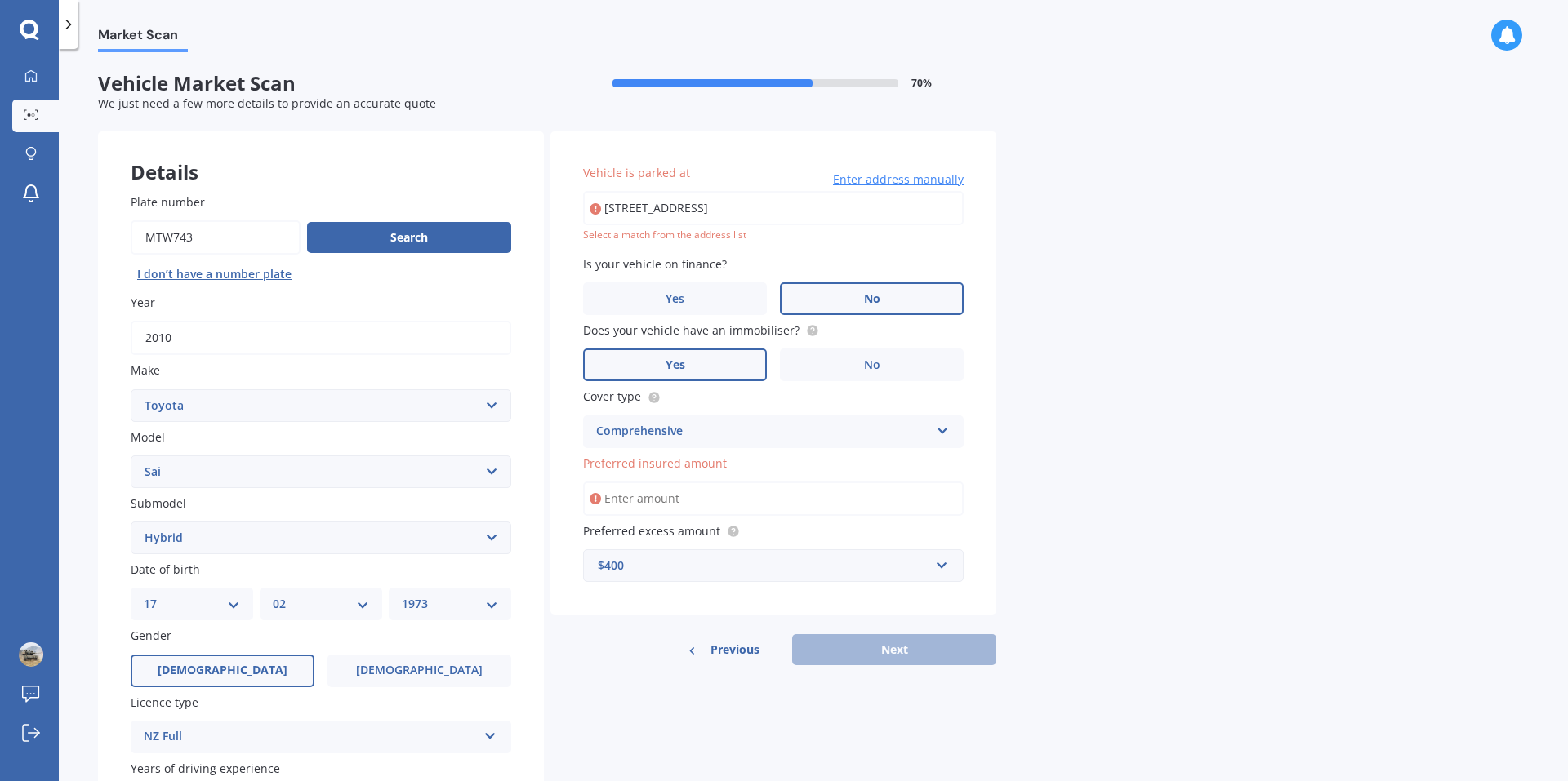
click at [708, 498] on input "Preferred insured amount" at bounding box center [773, 498] width 380 height 34
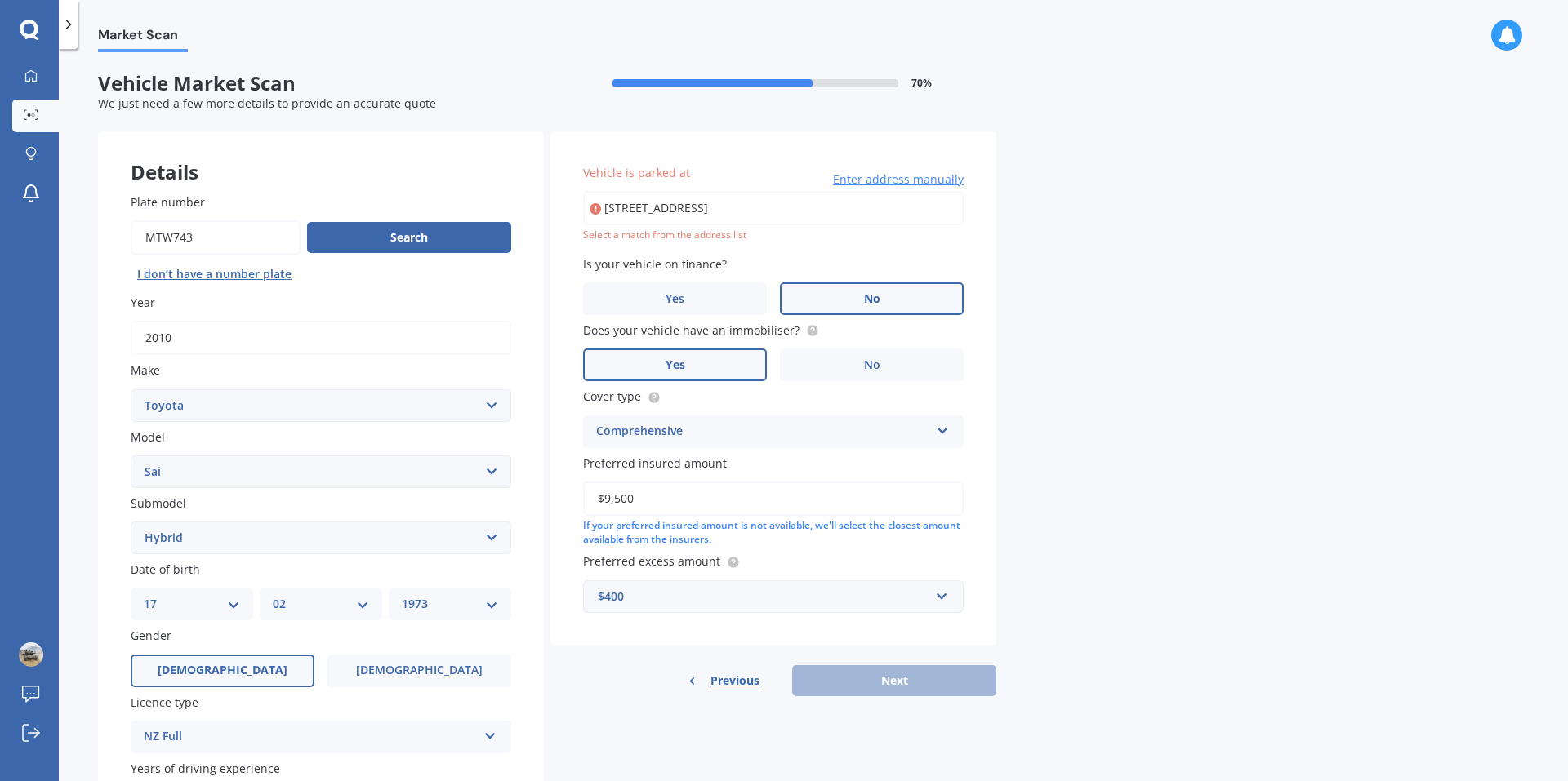
type input "$9,500"
click at [875, 682] on div "Previous Next" at bounding box center [773, 680] width 446 height 31
click at [606, 205] on input "[STREET_ADDRESS]" at bounding box center [773, 208] width 380 height 34
click at [741, 209] on input "[STREET_ADDRESS]" at bounding box center [773, 208] width 380 height 34
type input "[STREET_ADDRESS] [GEOGRAPHIC_DATA]"
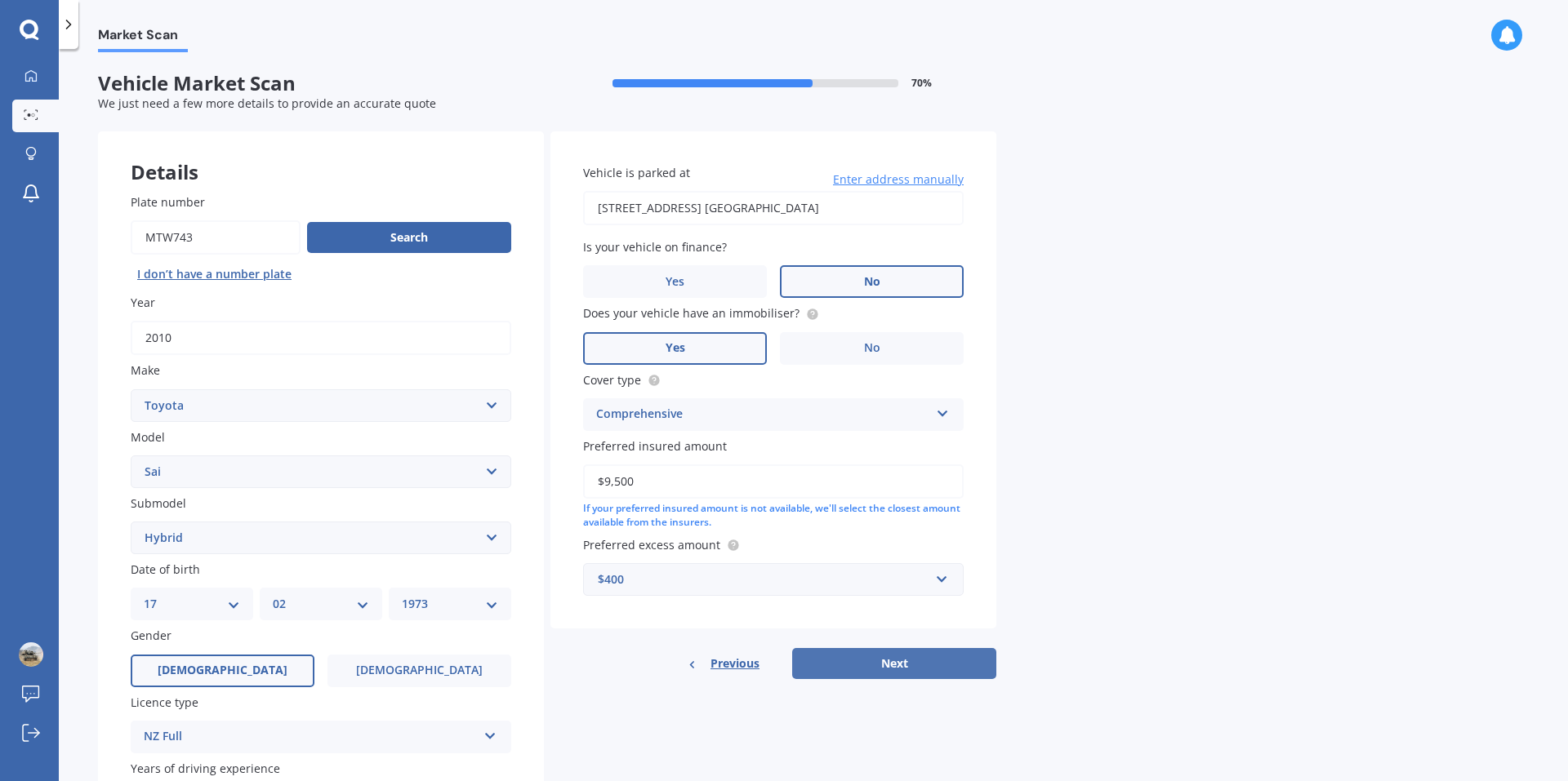
click at [891, 668] on button "Next" at bounding box center [894, 663] width 204 height 31
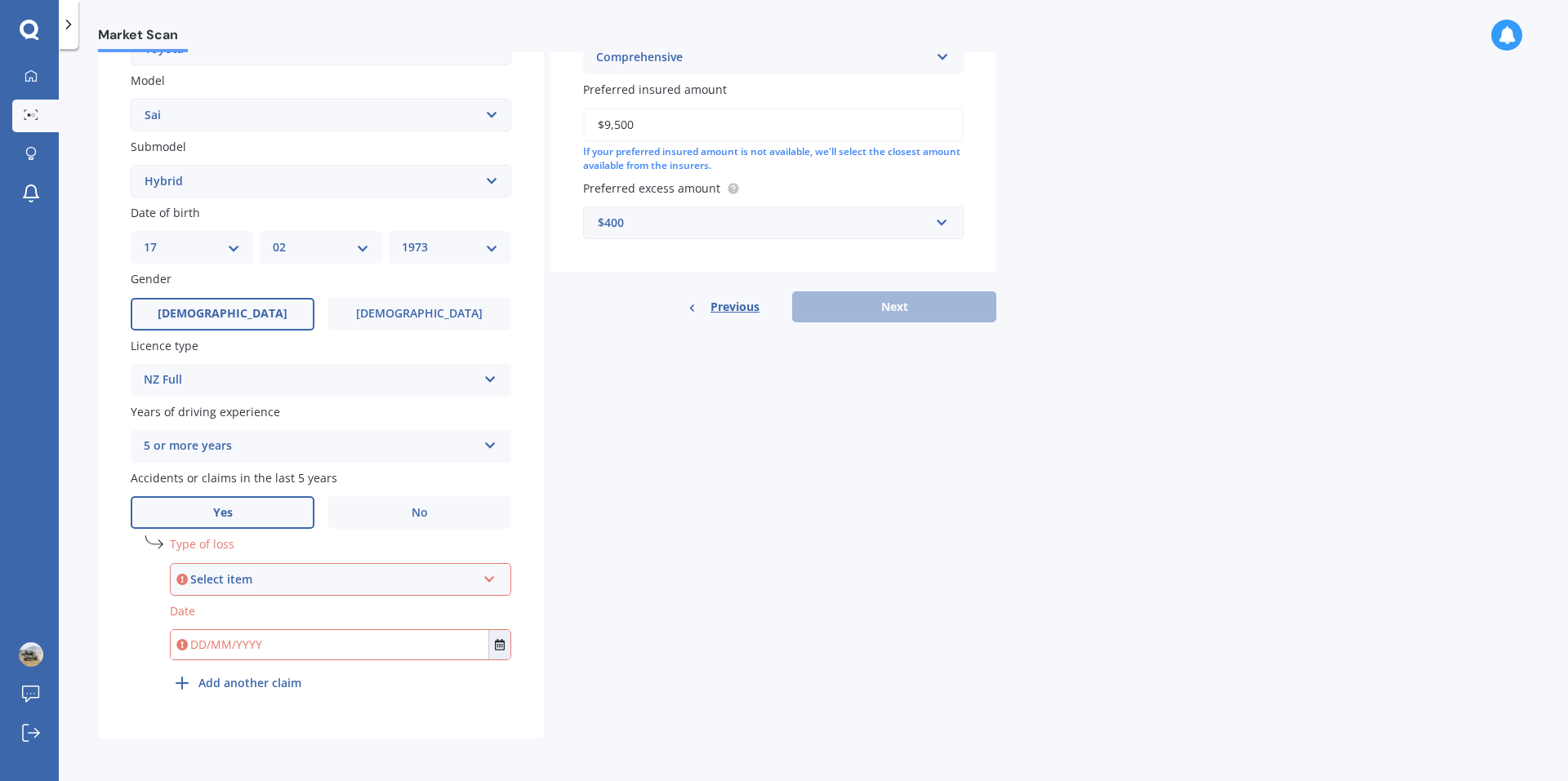
click at [490, 581] on icon at bounding box center [490, 576] width 14 height 12
click at [289, 613] on div "At fault accident" at bounding box center [340, 610] width 338 height 29
click at [497, 651] on button "Select date" at bounding box center [499, 644] width 22 height 29
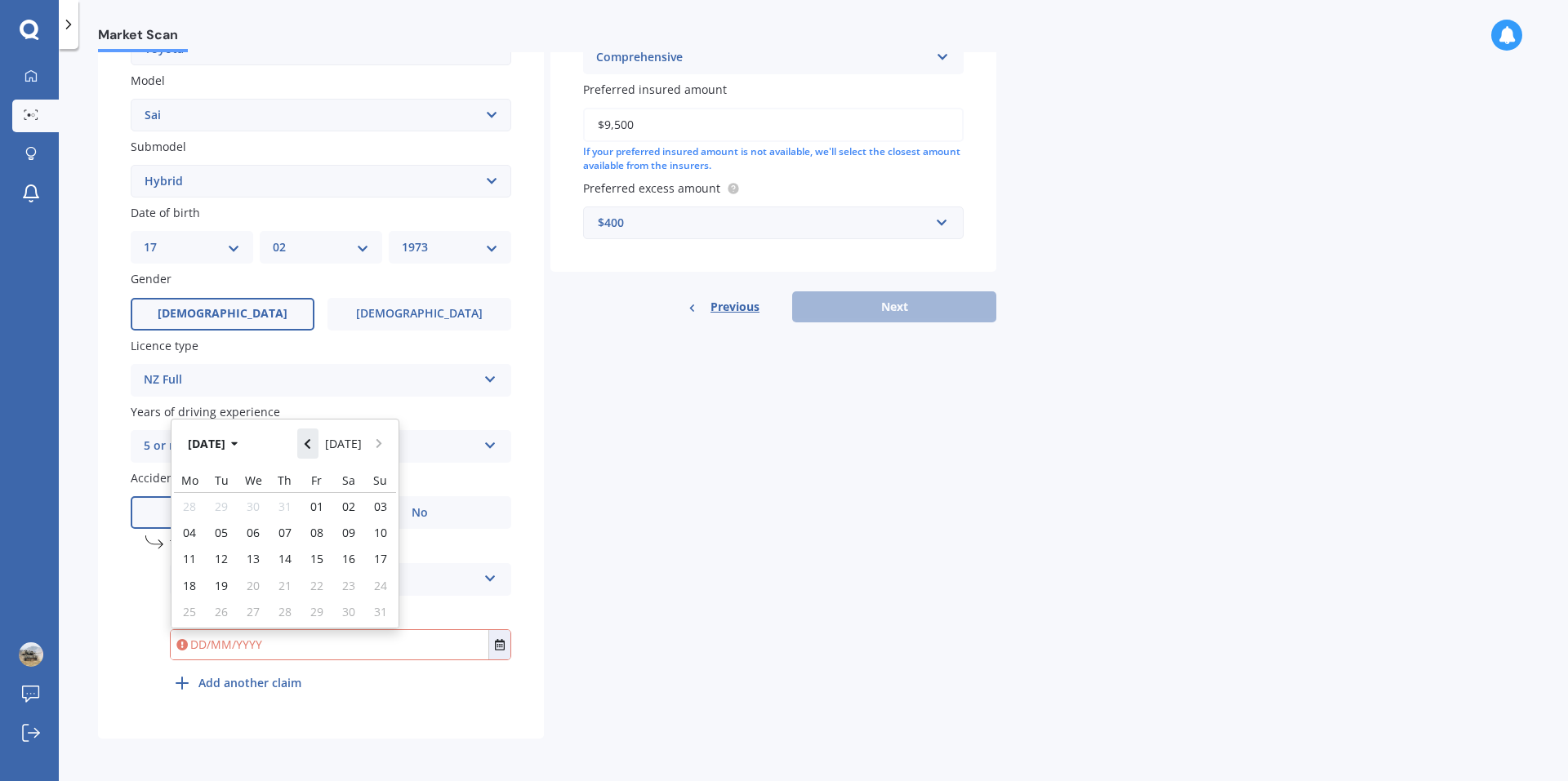
click at [318, 439] on button "Navigate back" at bounding box center [307, 443] width 21 height 29
click at [239, 442] on icon "button" at bounding box center [234, 444] width 8 height 12
click at [209, 443] on button "2025" at bounding box center [209, 443] width 58 height 29
click at [256, 543] on span "2024" at bounding box center [257, 547] width 26 height 16
click at [247, 598] on div "Oct" at bounding box center [257, 599] width 56 height 52
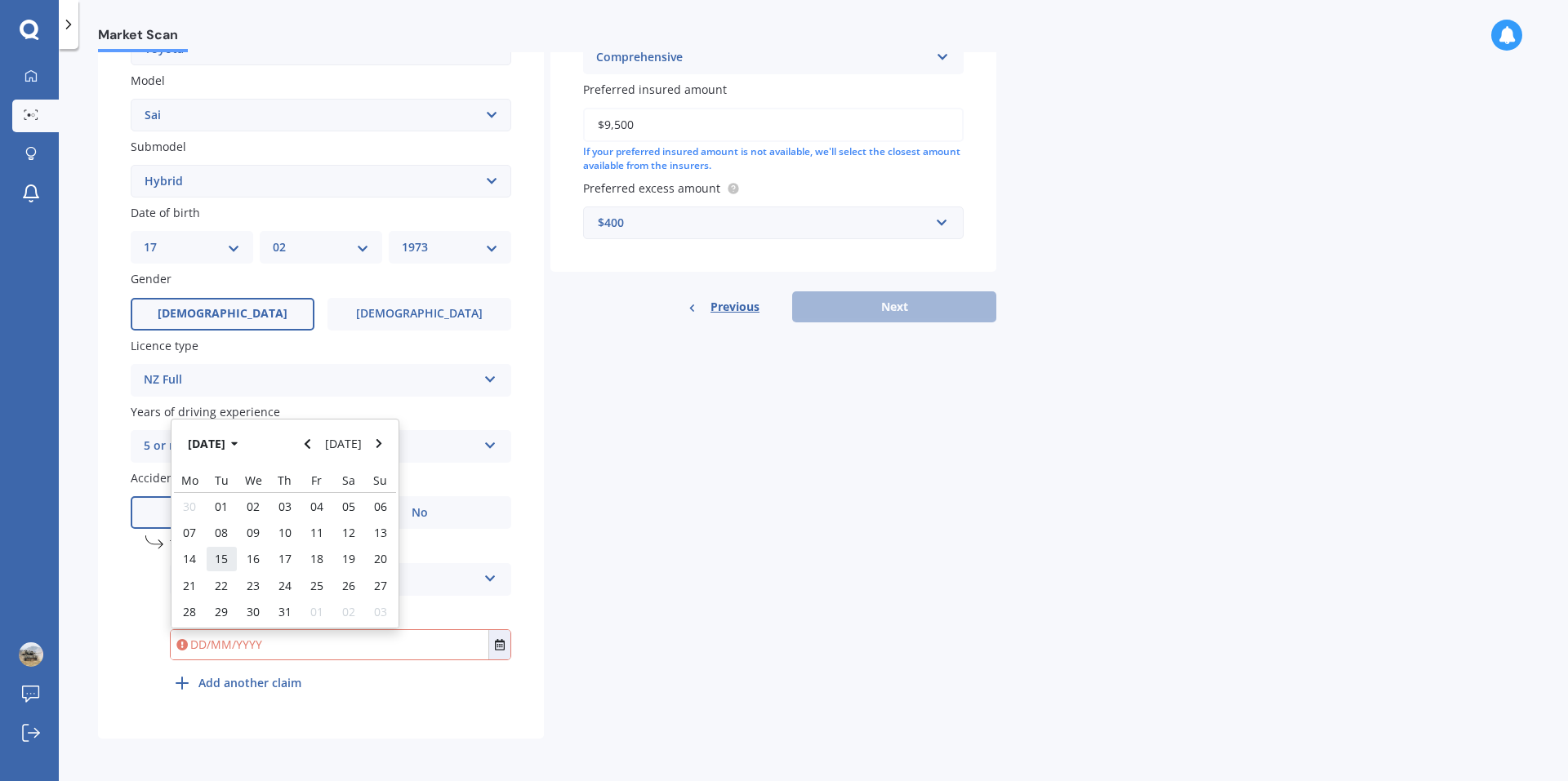
click at [224, 556] on span "15" at bounding box center [221, 558] width 13 height 16
type input "[DATE]"
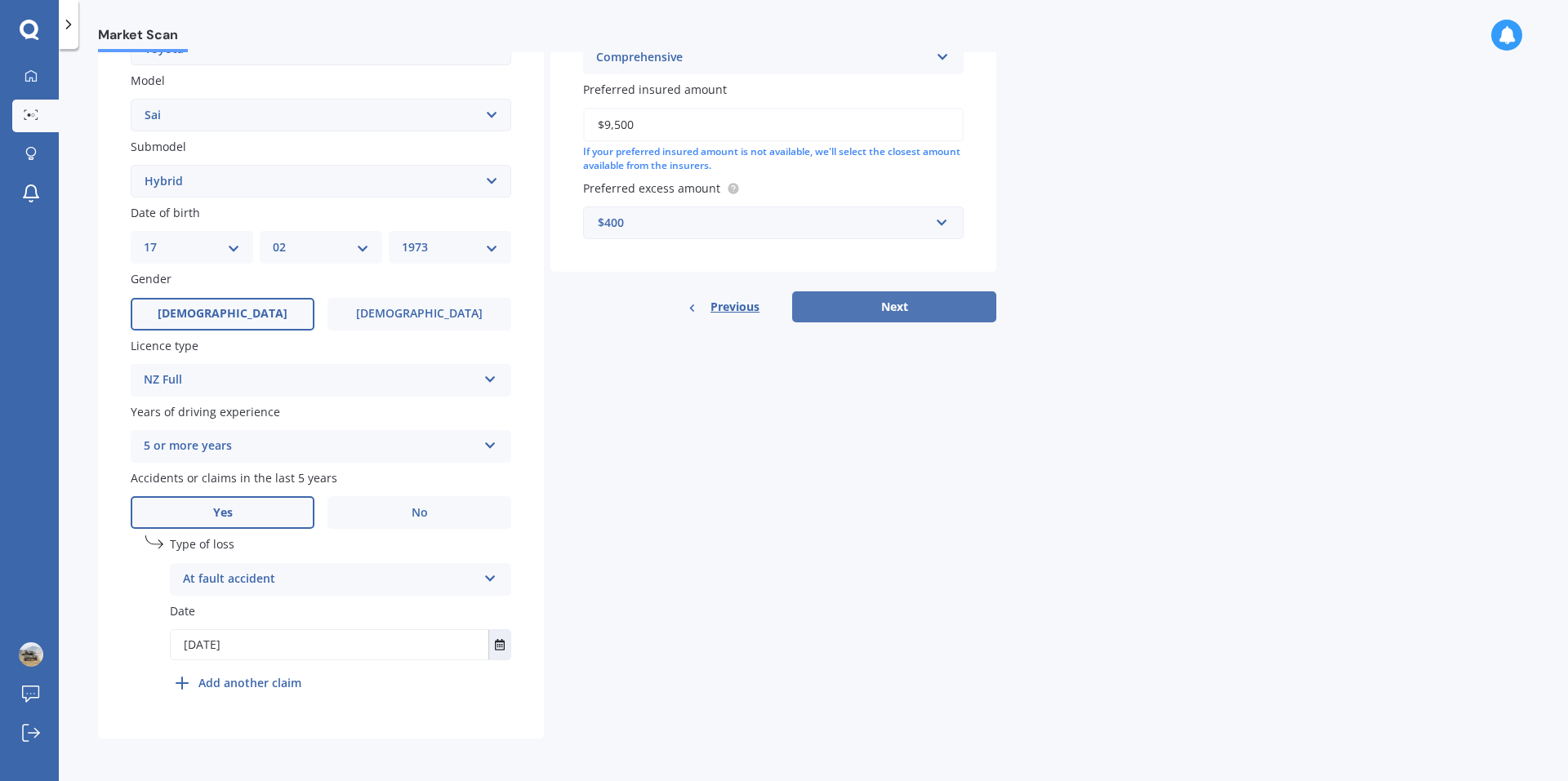
click at [942, 316] on button "Next" at bounding box center [894, 306] width 204 height 31
select select "17"
select select "02"
select select "1973"
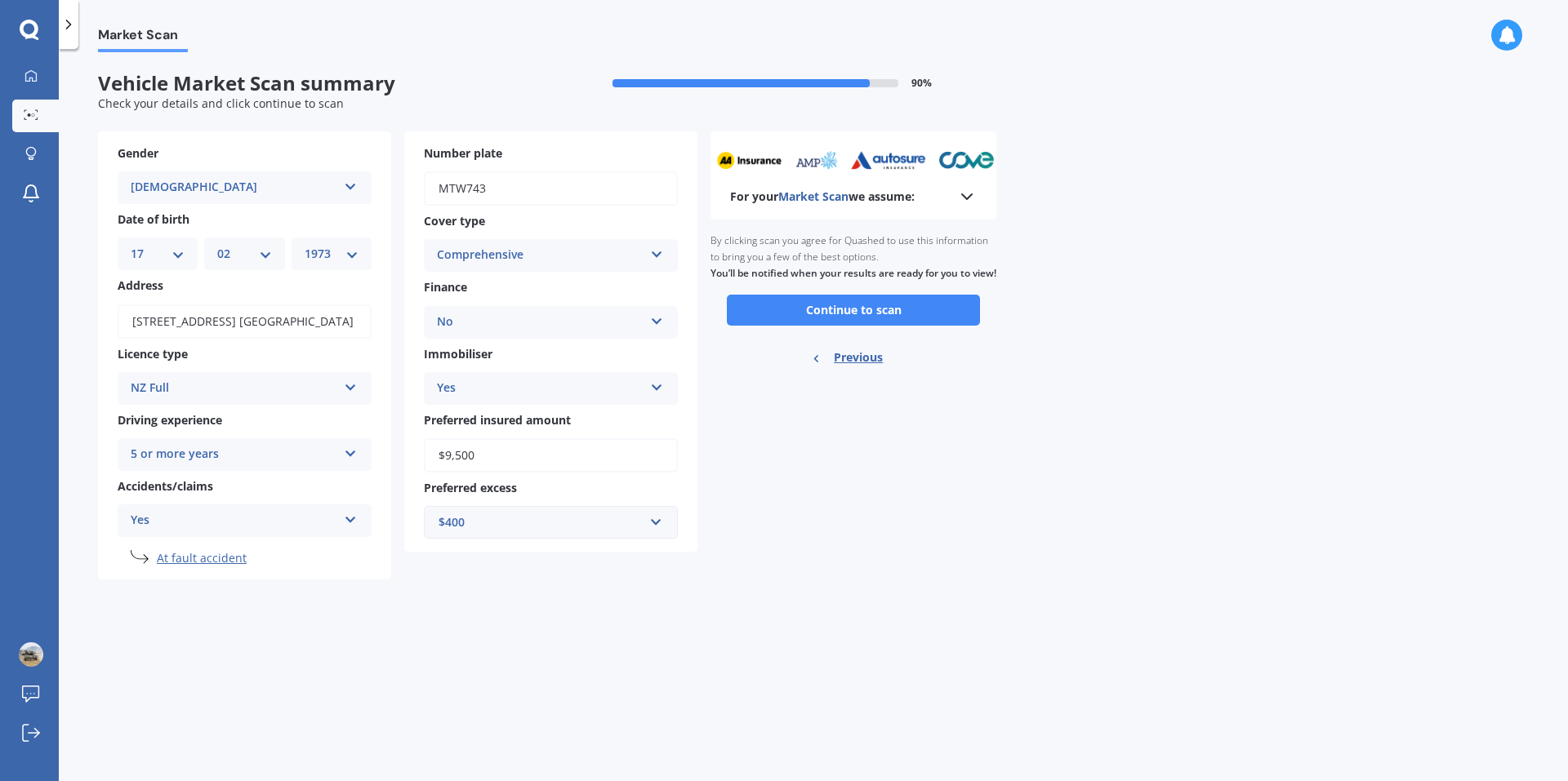
scroll to position [0, 0]
click at [937, 326] on button "Continue to scan" at bounding box center [852, 309] width 253 height 31
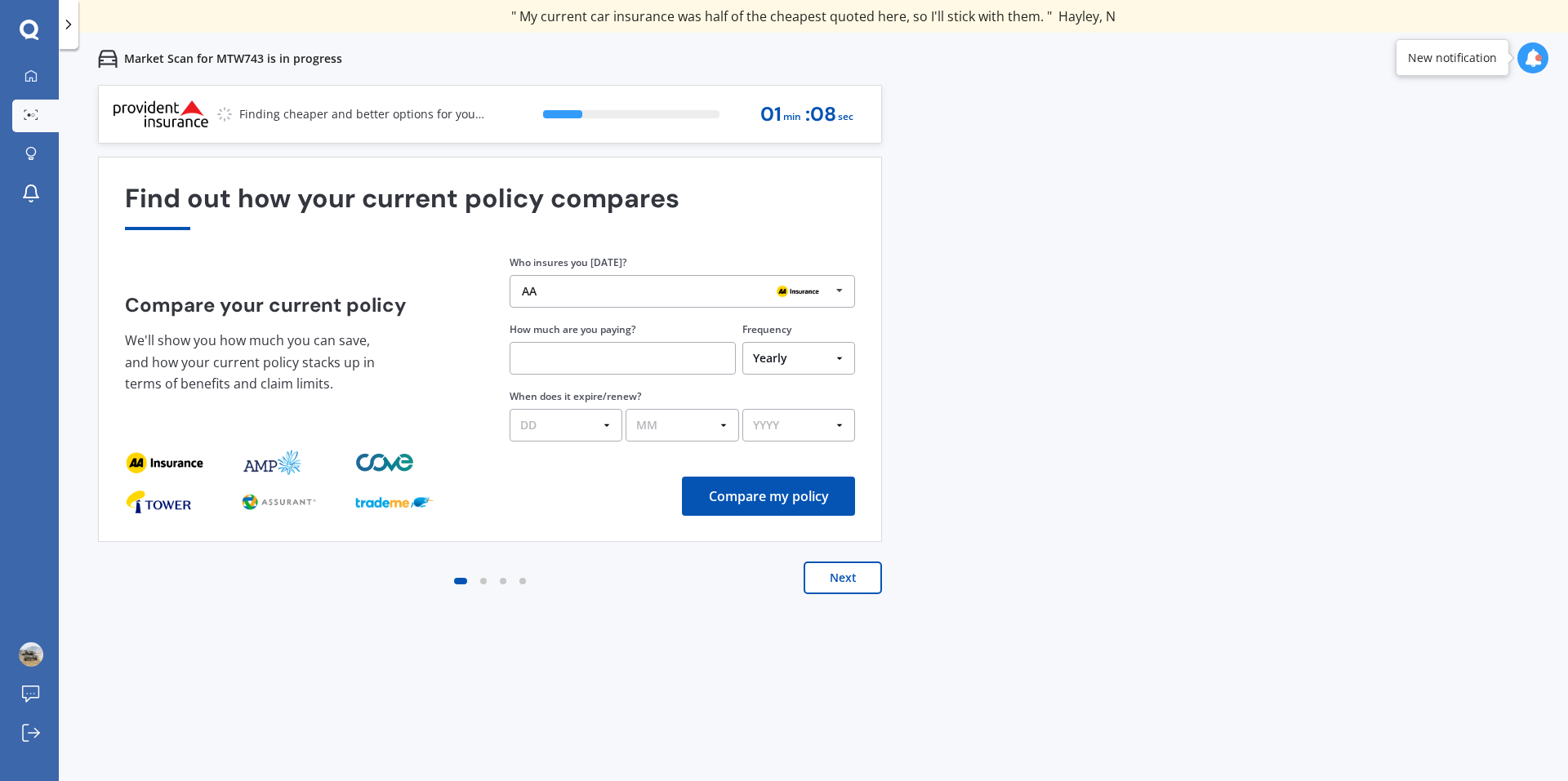
click at [837, 287] on icon at bounding box center [839, 291] width 24 height 30
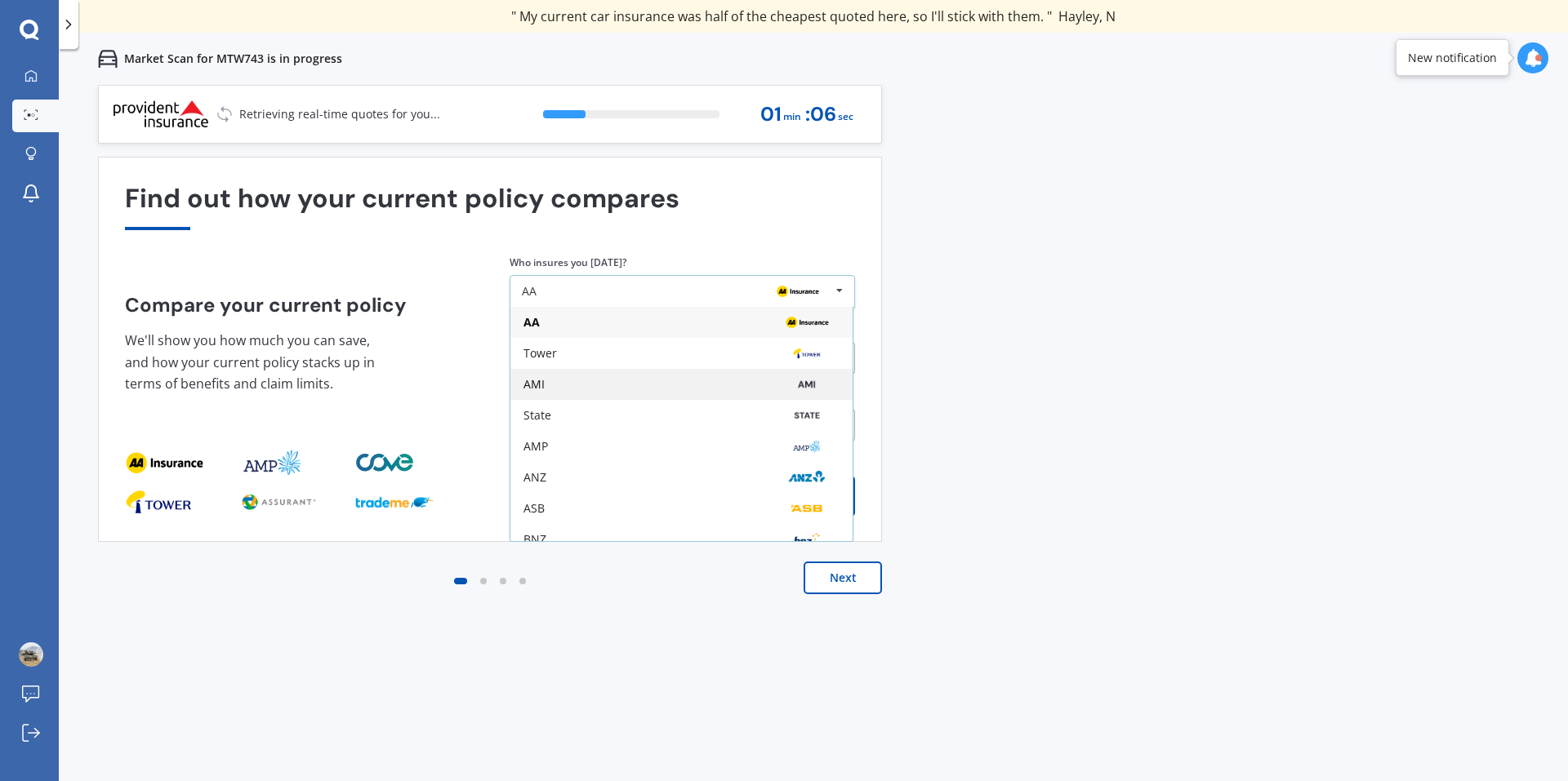
click at [714, 380] on div "AMI" at bounding box center [681, 384] width 316 height 13
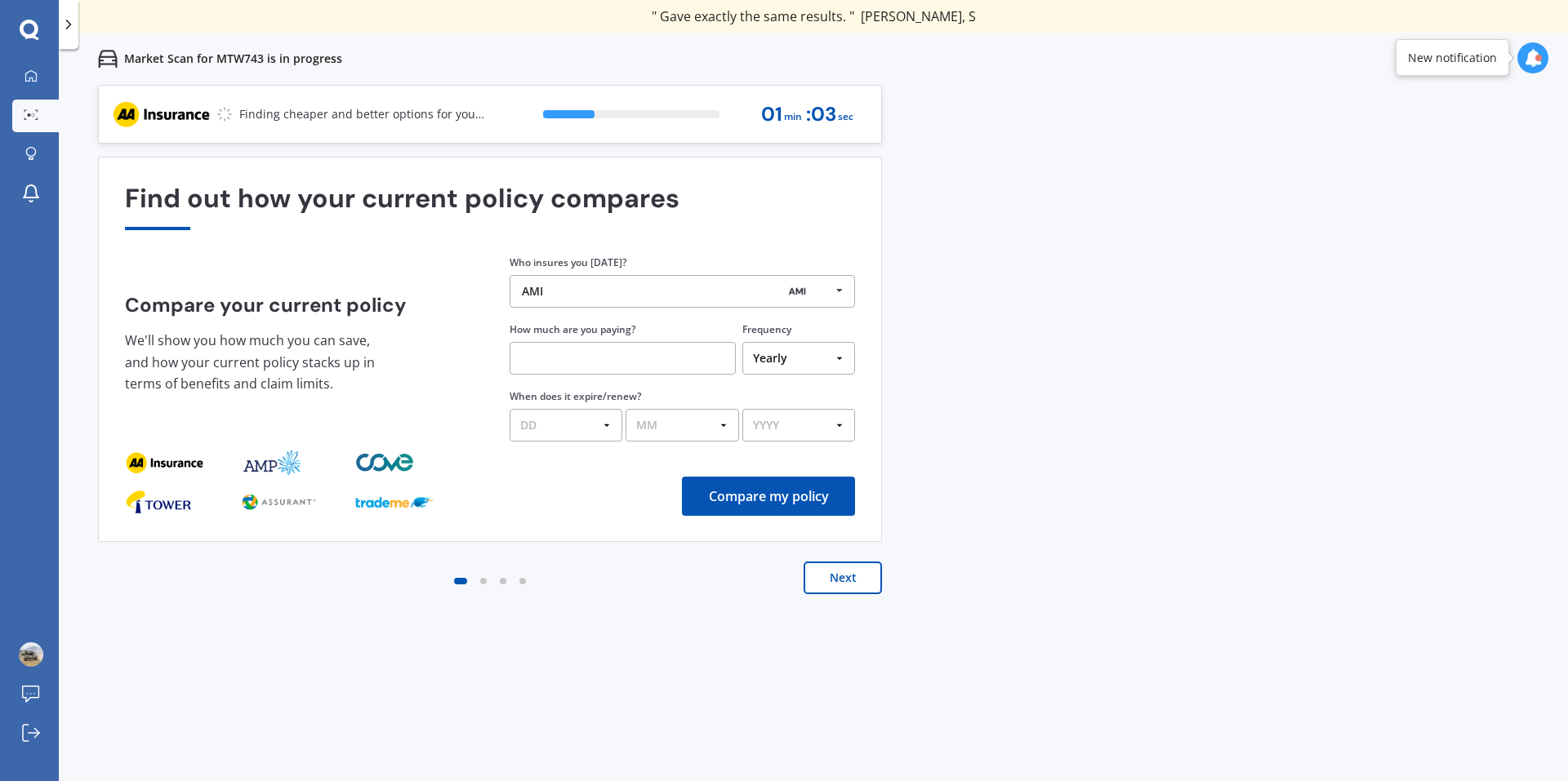
drag, startPoint x: 837, startPoint y: 361, endPoint x: 823, endPoint y: 361, distance: 14.0
click at [837, 361] on select "Yearly Six-Monthly Quarterly Monthly Fortnightly Weekly One-Off" at bounding box center [798, 358] width 113 height 33
select select "Monthly"
click at [742, 342] on select "Yearly Six-Monthly Quarterly Monthly Fortnightly Weekly One-Off" at bounding box center [798, 358] width 113 height 33
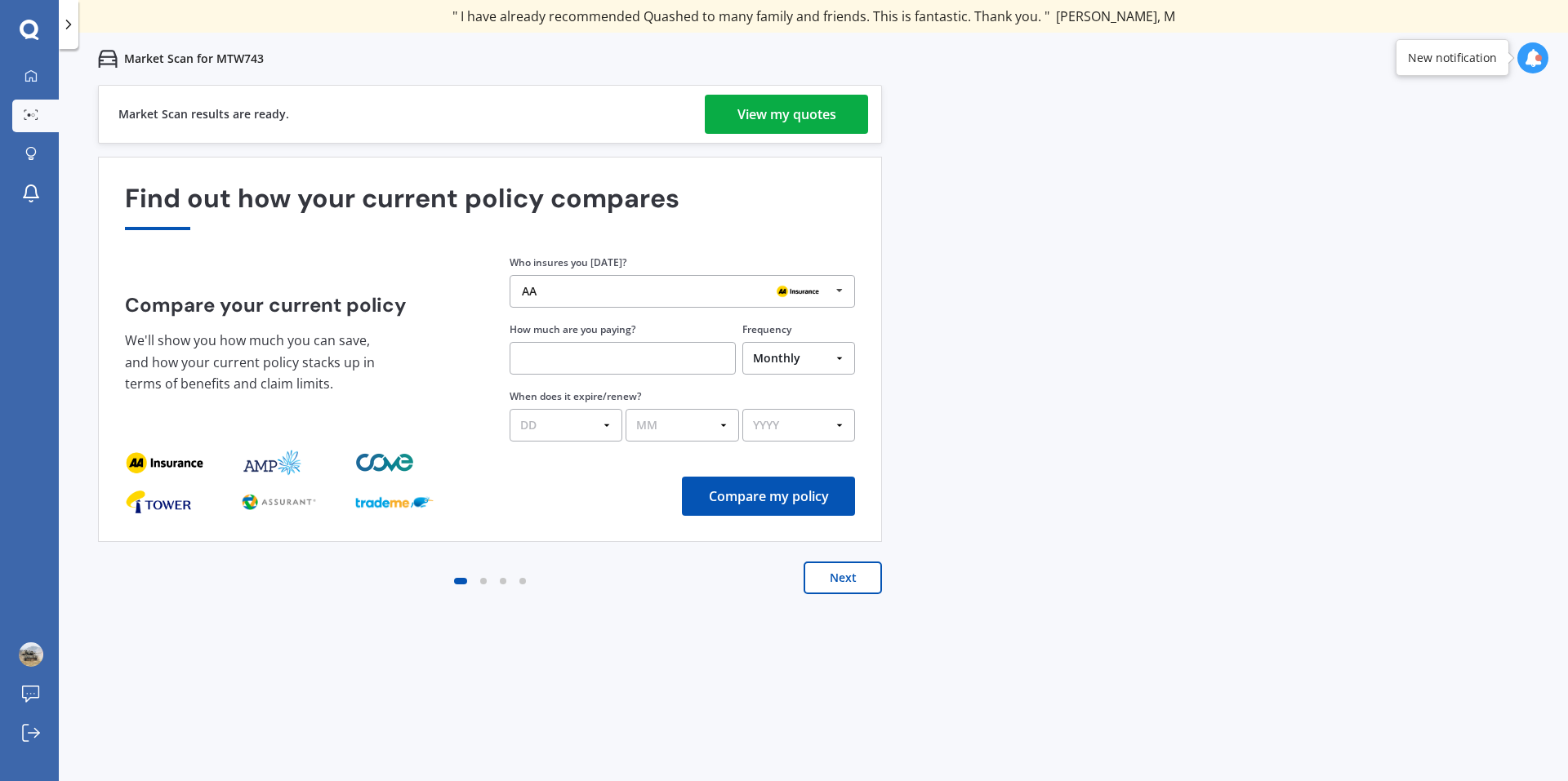
click at [616, 356] on input "text" at bounding box center [622, 358] width 226 height 33
type input "$101.53"
click at [789, 498] on button "Compare my policy" at bounding box center [768, 496] width 173 height 39
click at [610, 425] on select "DD 01 02 03 04 05 06 07 08 09 10 11 12 13 14 15 16 17 18 19 20 21 22 23 24 25 2…" at bounding box center [565, 424] width 113 height 33
click at [725, 423] on select "MM 01 02 03 04 05 06 07 08 09 10 11 12" at bounding box center [681, 424] width 113 height 33
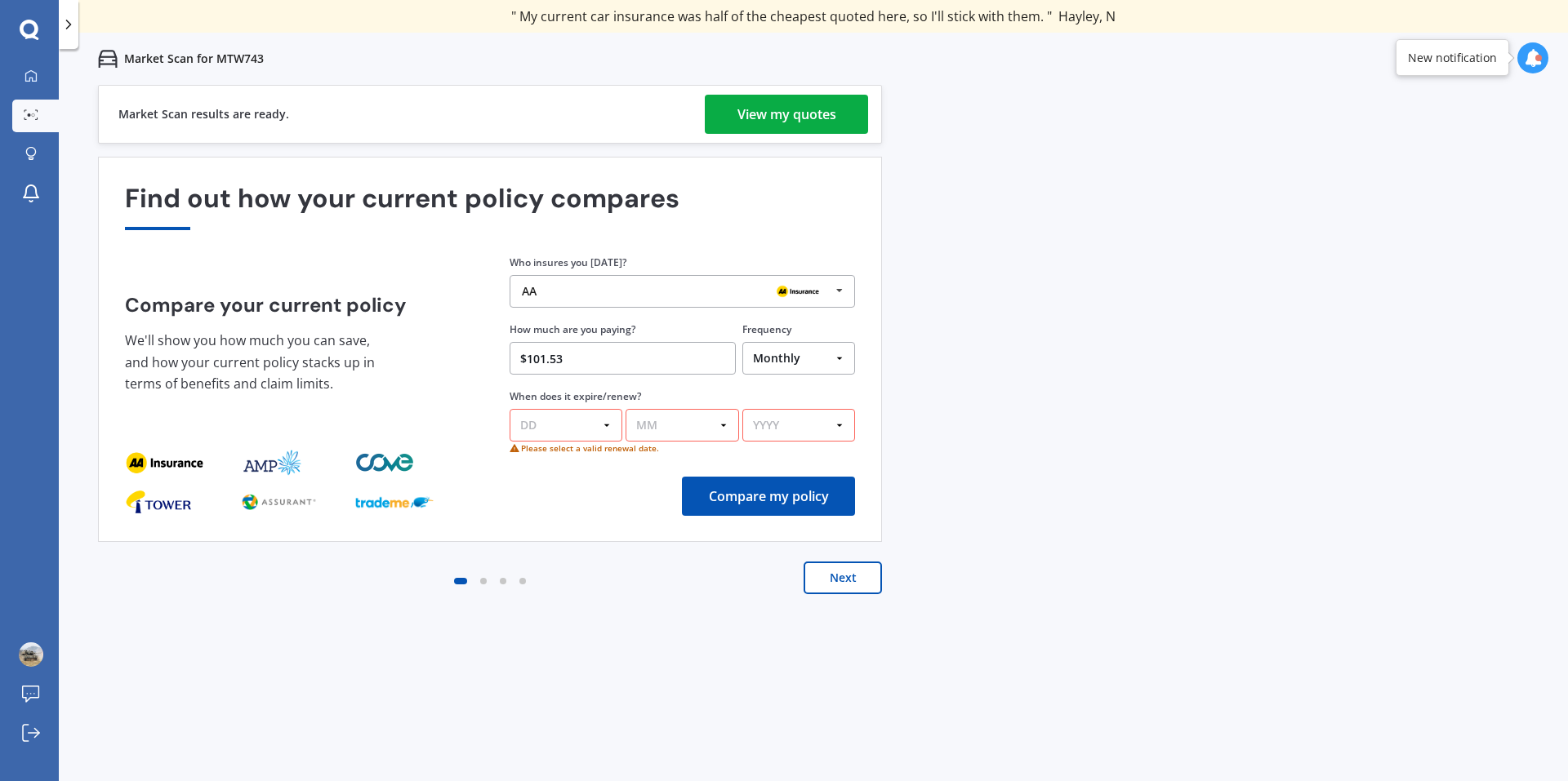
click at [837, 420] on select "YYYY 2026 2025 2024" at bounding box center [798, 424] width 113 height 33
select select "2026"
click at [742, 408] on select "YYYY 2026 2025 2024" at bounding box center [798, 424] width 113 height 33
click at [690, 420] on select "MM 01 02 03 04 05 06 07 08 09 10 11 12" at bounding box center [681, 424] width 113 height 33
select select "08"
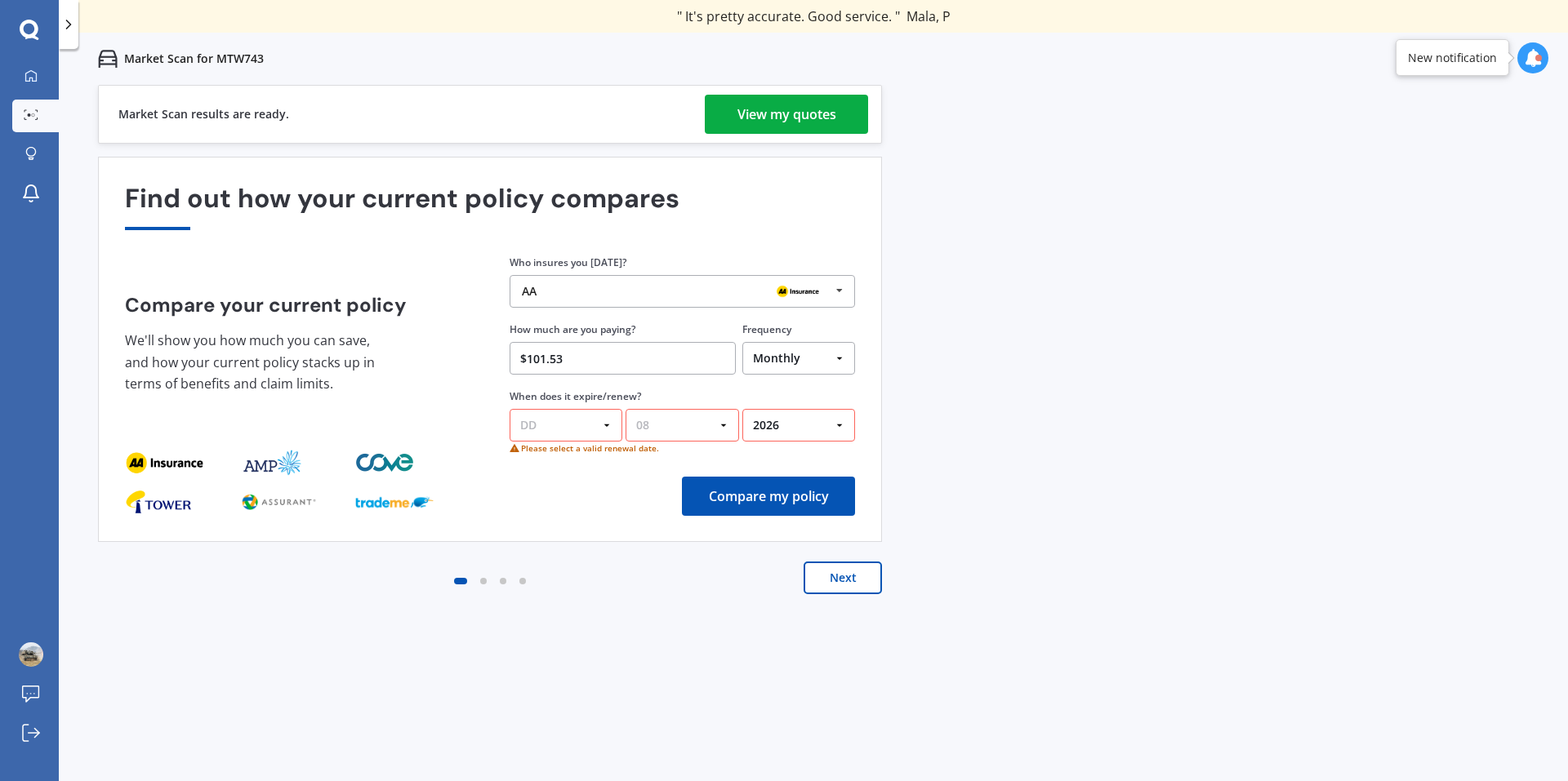
click at [626, 408] on select "MM 01 02 03 04 05 06 07 08 09 10 11 12" at bounding box center [681, 424] width 113 height 33
click at [604, 425] on select "DD 01 02 03 04 05 06 07 08 09 10 11 12 13 14 15 16 17 18 19 20 21 22 23 24 25 2…" at bounding box center [565, 424] width 113 height 33
select select "15"
click at [510, 408] on select "DD 01 02 03 04 05 06 07 08 09 10 11 12 13 14 15 16 17 18 19 20 21 22 23 24 25 2…" at bounding box center [565, 424] width 113 height 33
click at [815, 495] on button "Compare my policy" at bounding box center [768, 496] width 173 height 39
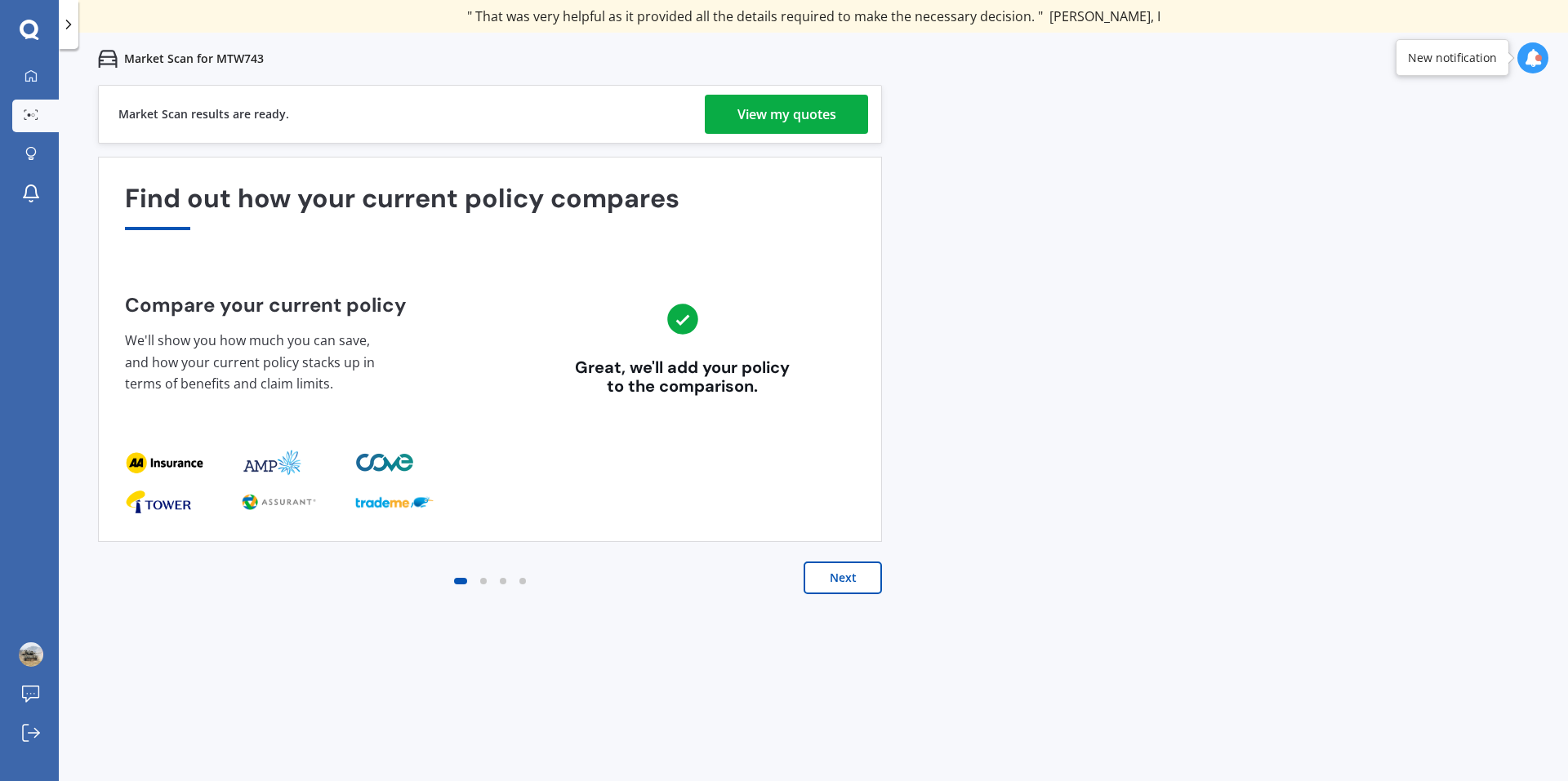
click at [820, 115] on div "View my quotes" at bounding box center [787, 114] width 98 height 39
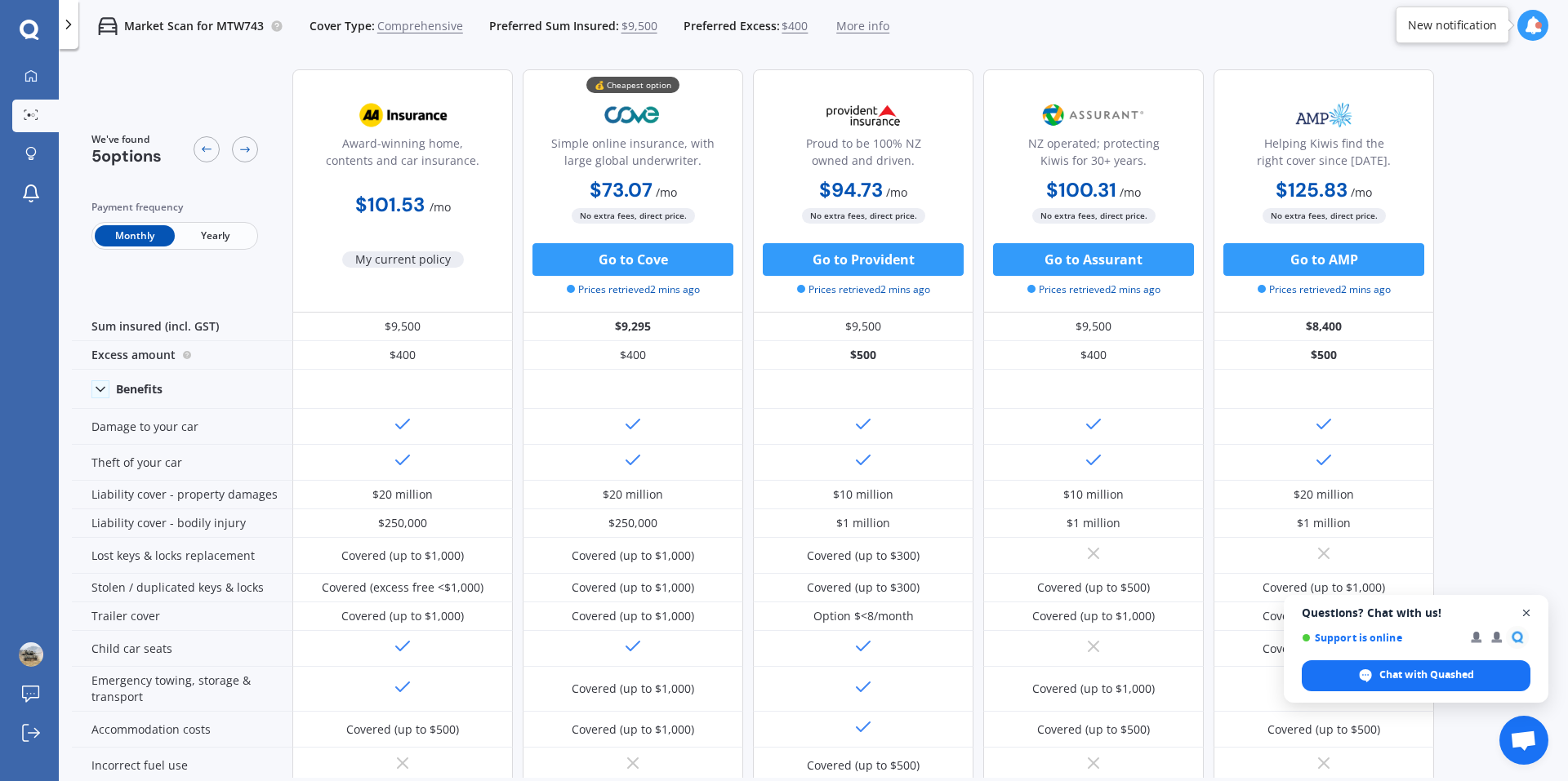
click at [1528, 610] on span "Open chat" at bounding box center [1526, 613] width 20 height 20
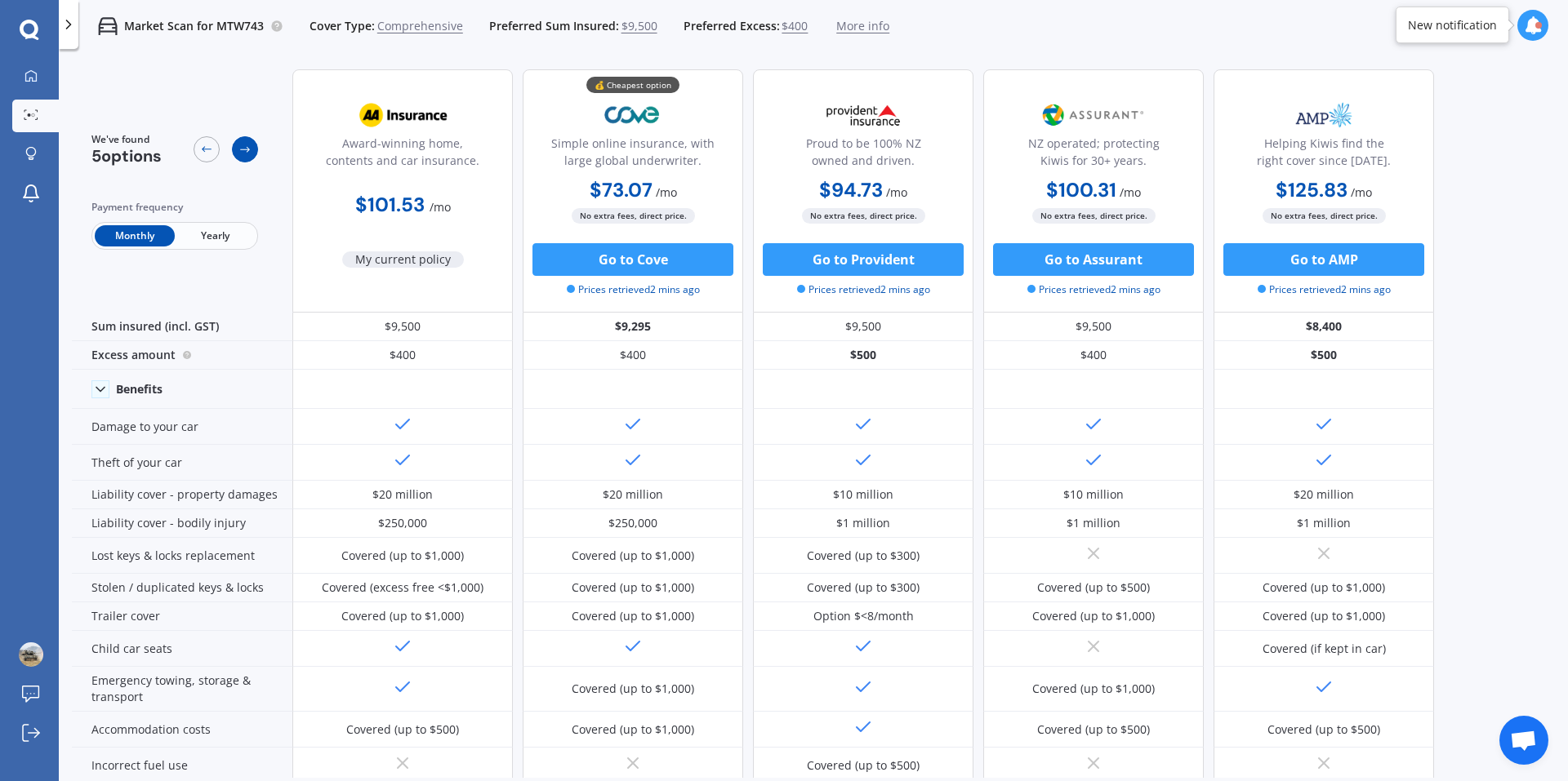
click at [244, 148] on icon at bounding box center [245, 149] width 13 height 13
click at [220, 236] on span "Yearly" at bounding box center [215, 235] width 80 height 21
click at [123, 228] on span "Monthly" at bounding box center [135, 235] width 80 height 21
click at [25, 29] on icon at bounding box center [28, 29] width 19 height 21
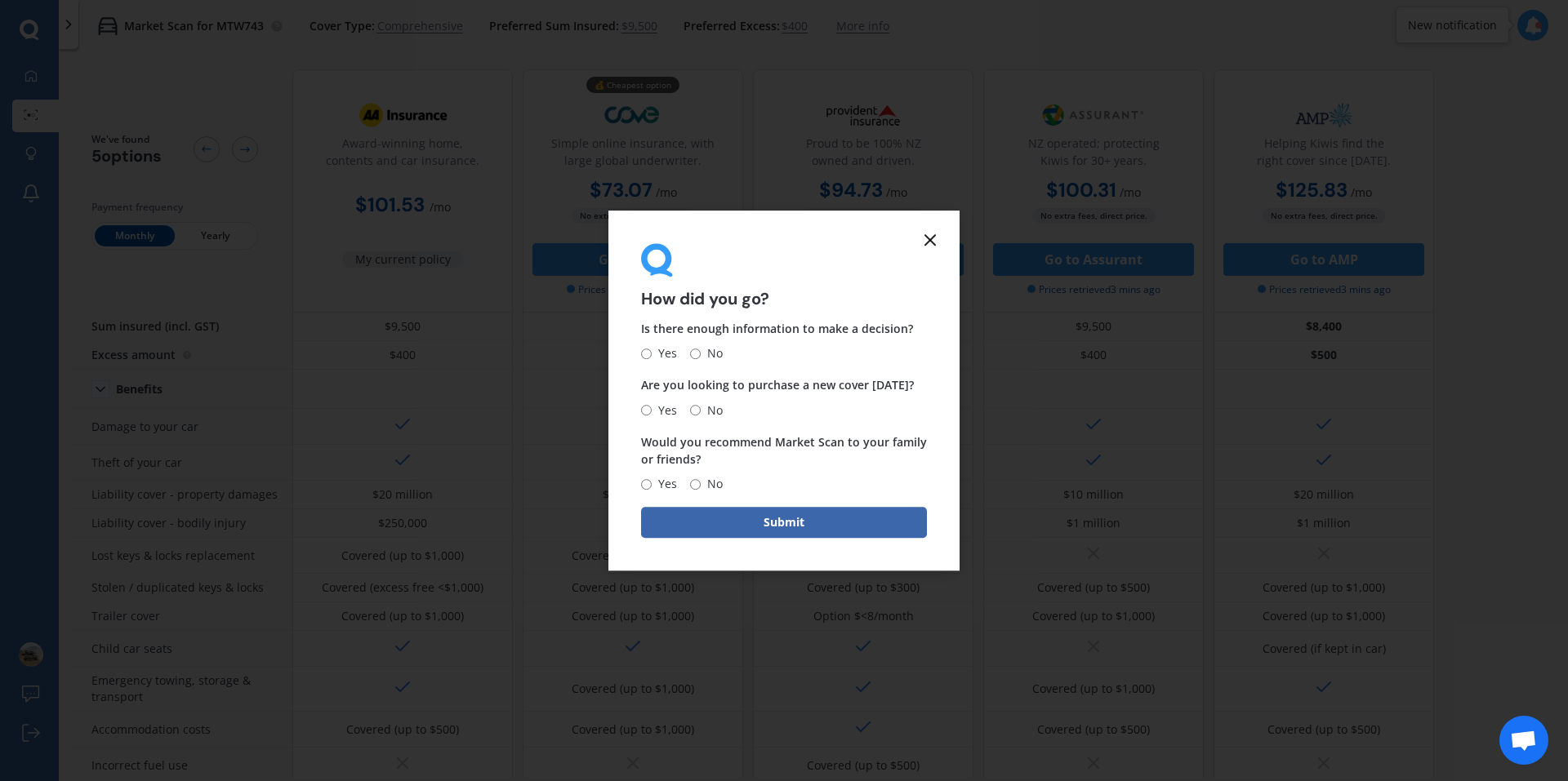
drag, startPoint x: 647, startPoint y: 353, endPoint x: 647, endPoint y: 370, distance: 17.0
click at [647, 352] on input "Yes" at bounding box center [646, 353] width 11 height 11
radio input "true"
click at [643, 408] on input "Yes" at bounding box center [646, 410] width 11 height 11
radio input "true"
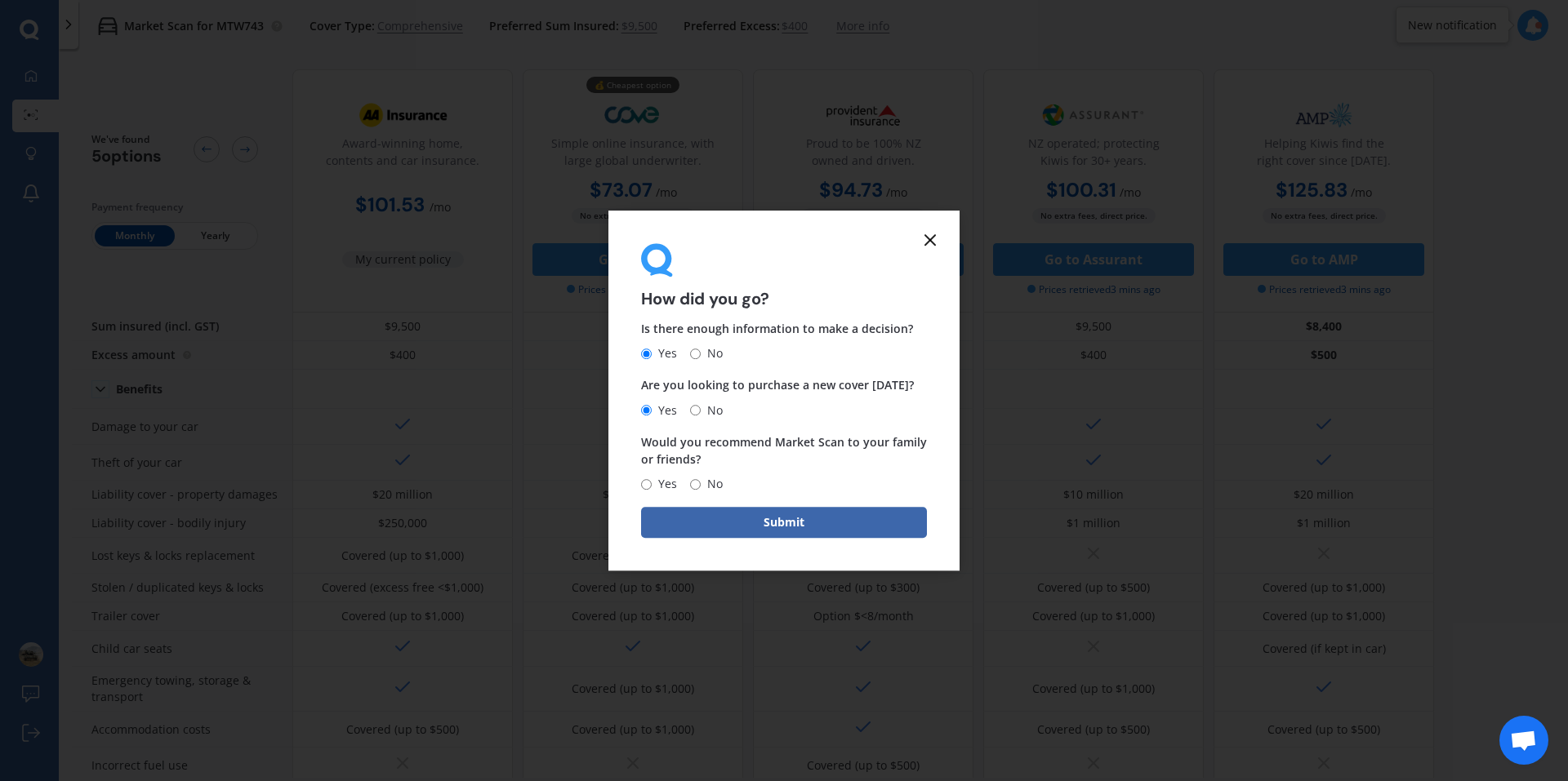
click at [645, 483] on input "Yes" at bounding box center [646, 484] width 11 height 11
radio input "true"
click at [774, 518] on button "Submit" at bounding box center [784, 522] width 286 height 31
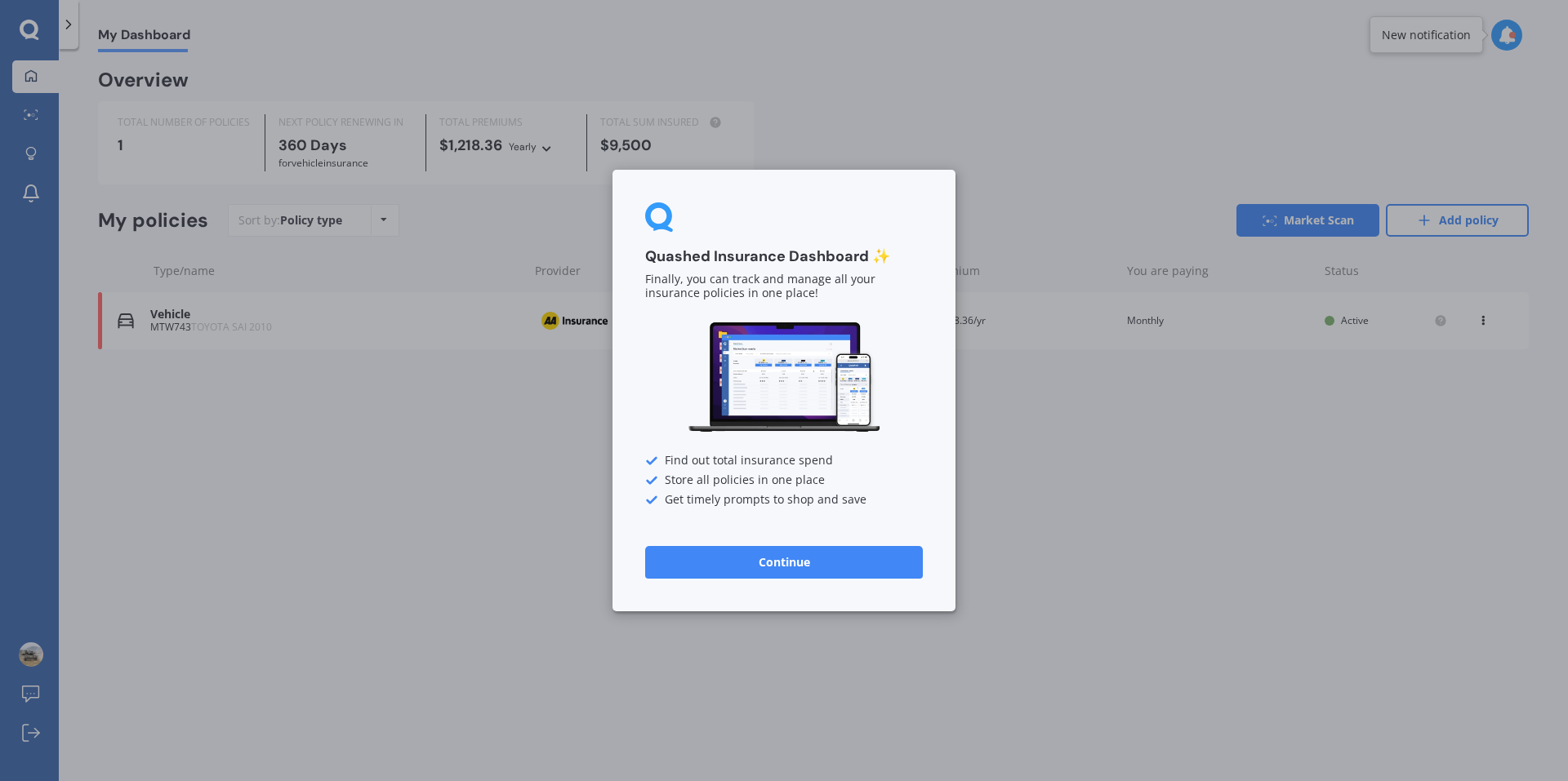
click at [825, 567] on button "Continue" at bounding box center [783, 562] width 278 height 33
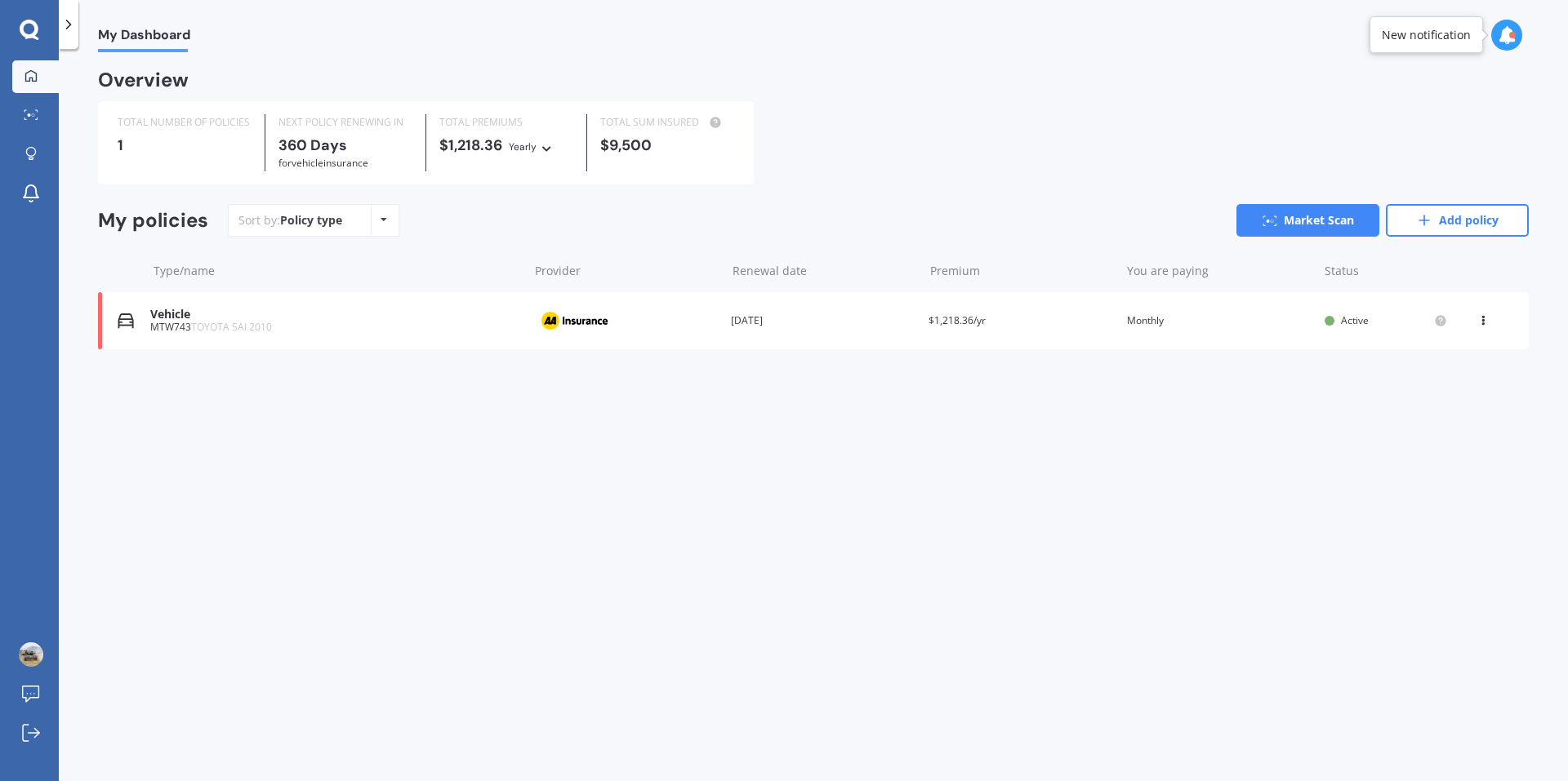
click at [151, 315] on div "Vehicle" at bounding box center [334, 314] width 369 height 14
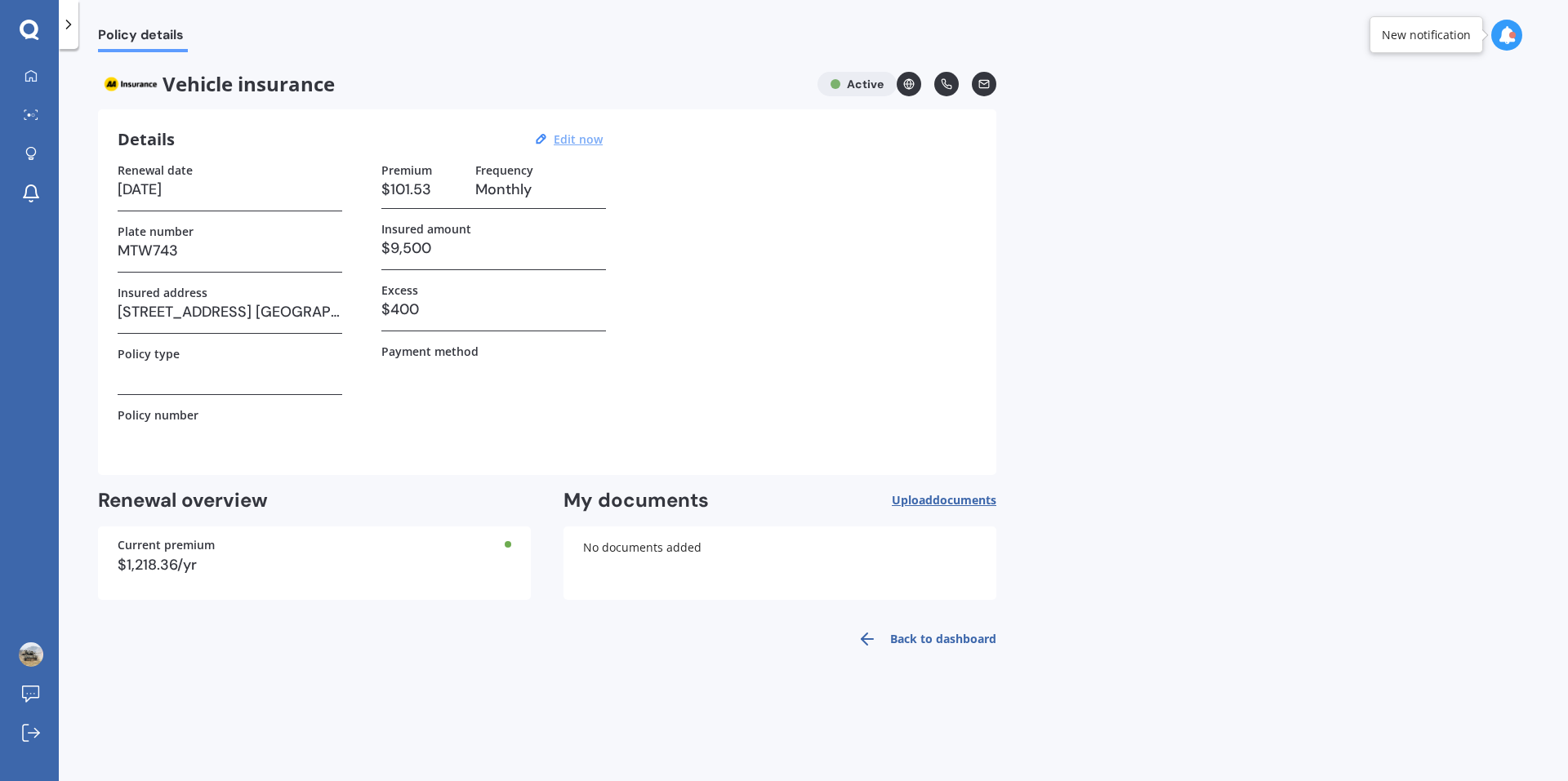
click at [563, 139] on u "Edit now" at bounding box center [578, 139] width 49 height 16
select select "15"
select select "08"
select select "2026"
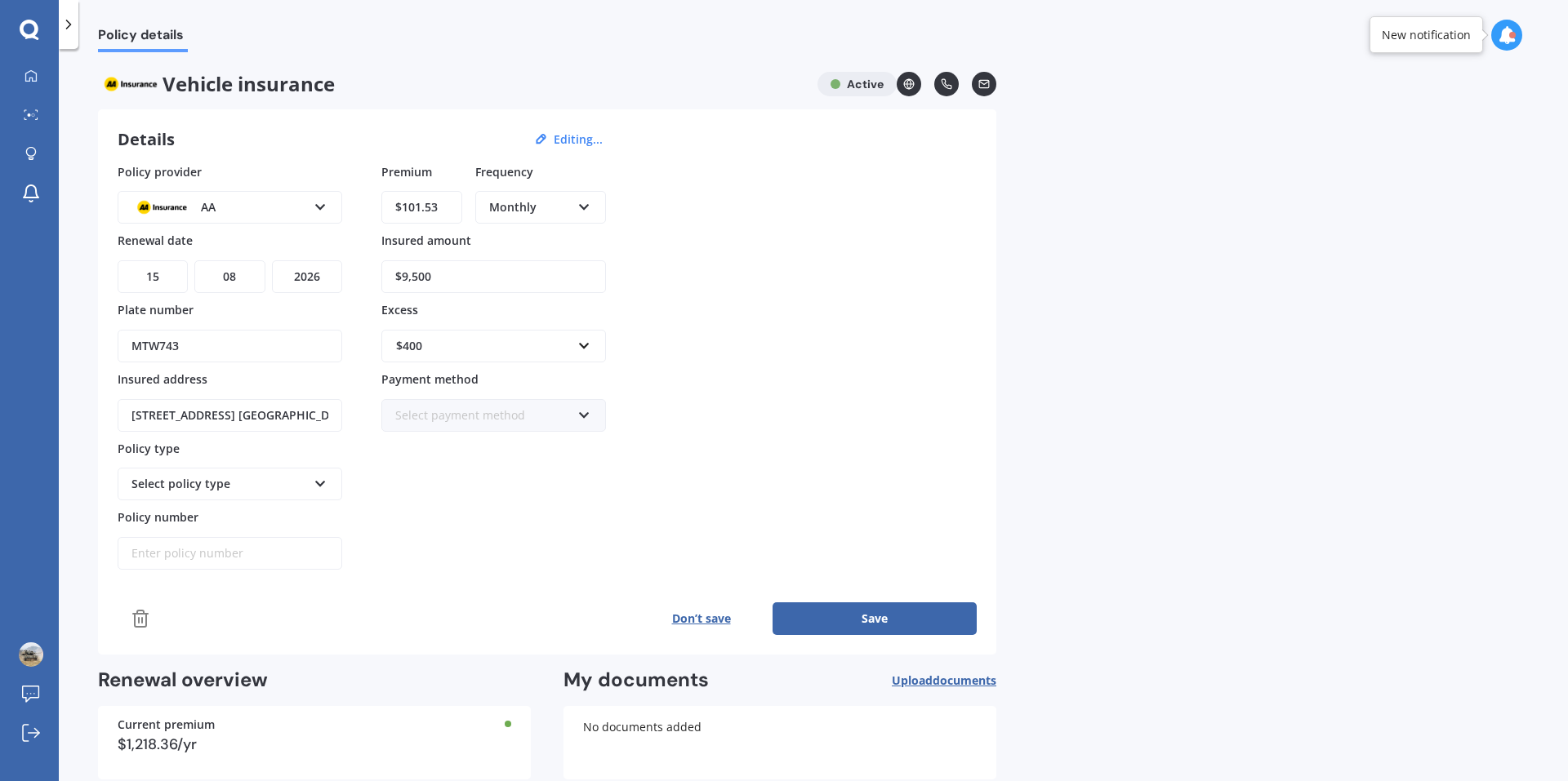
click at [310, 208] on div "AA AA AMI AMP ANZ ASB Aioi Nissay Dowa Ando Assurant Autosure BNZ Co-Operative …" at bounding box center [229, 207] width 224 height 33
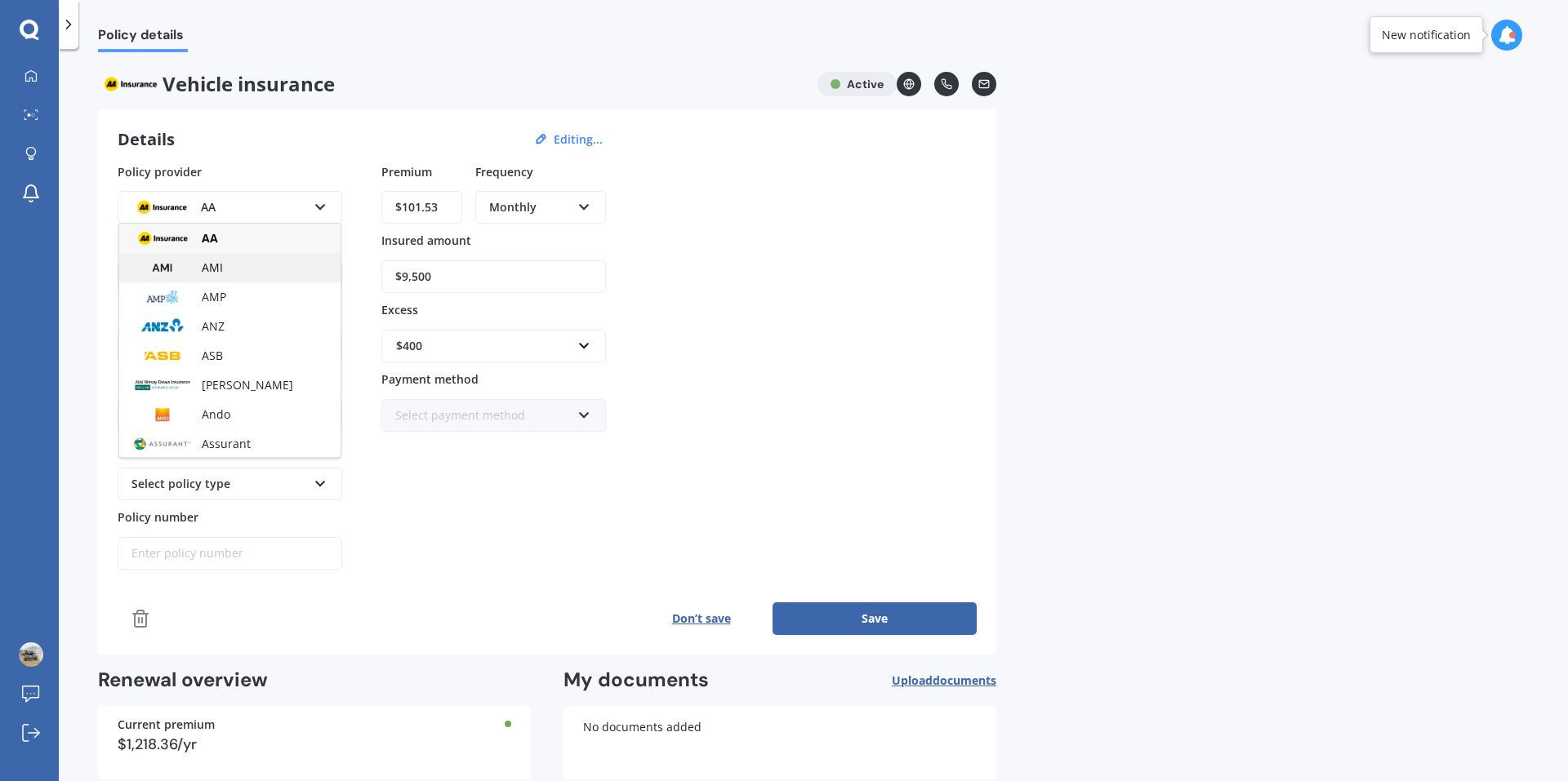
click at [215, 262] on span "AMI" at bounding box center [212, 267] width 21 height 16
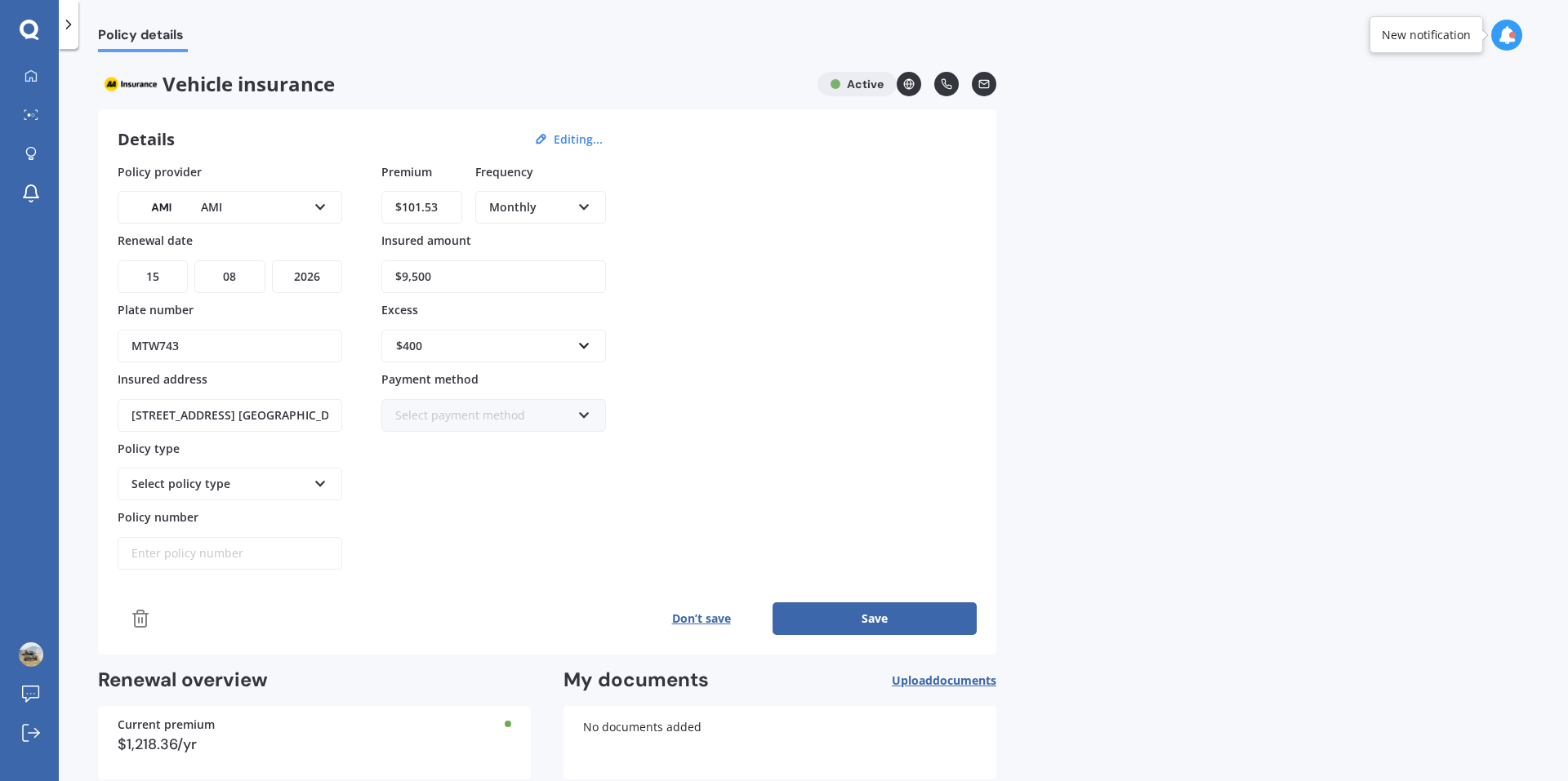
click at [893, 623] on button "Save" at bounding box center [874, 618] width 204 height 33
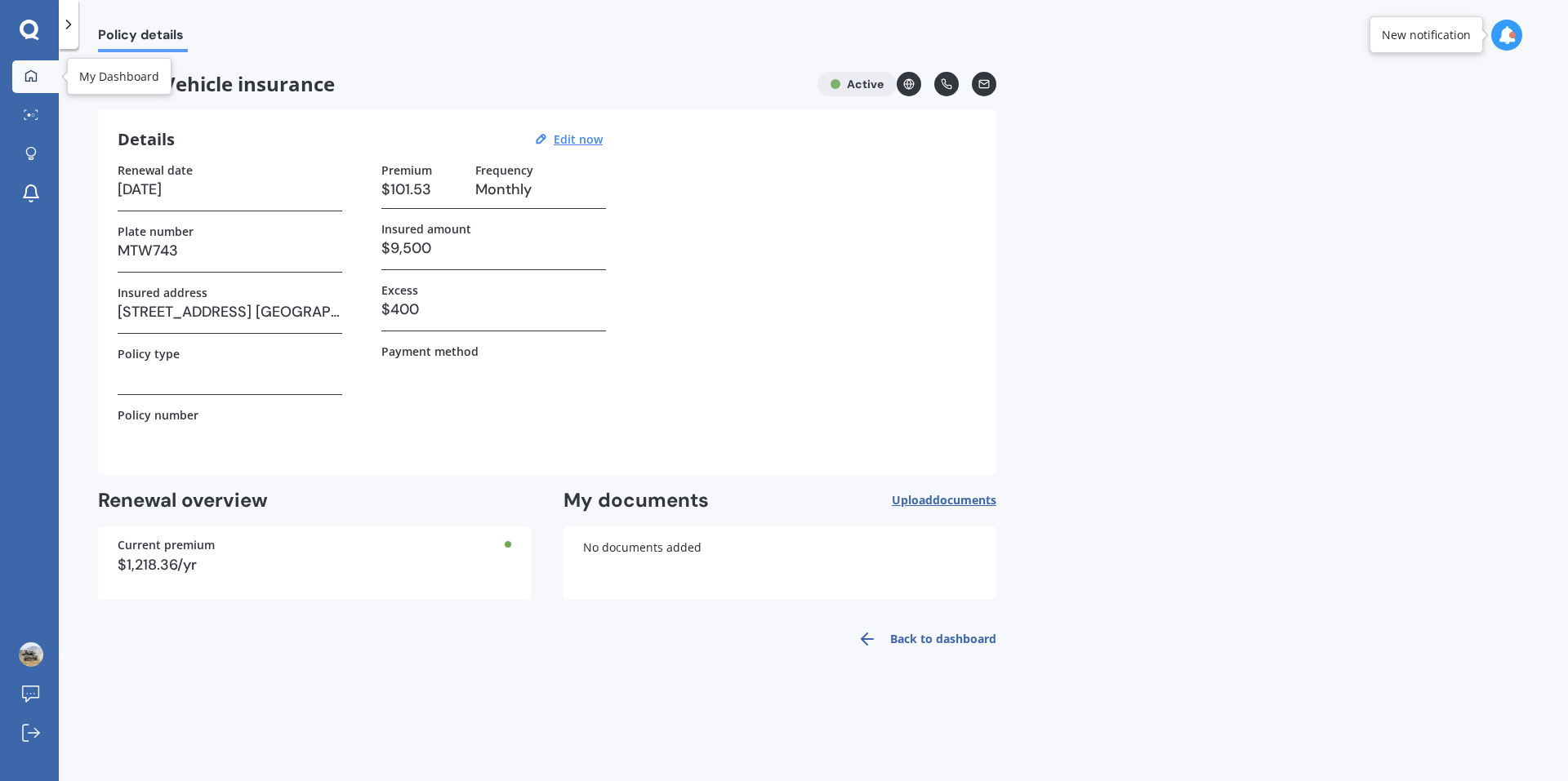
click at [49, 69] on link "My Dashboard" at bounding box center [36, 76] width 47 height 33
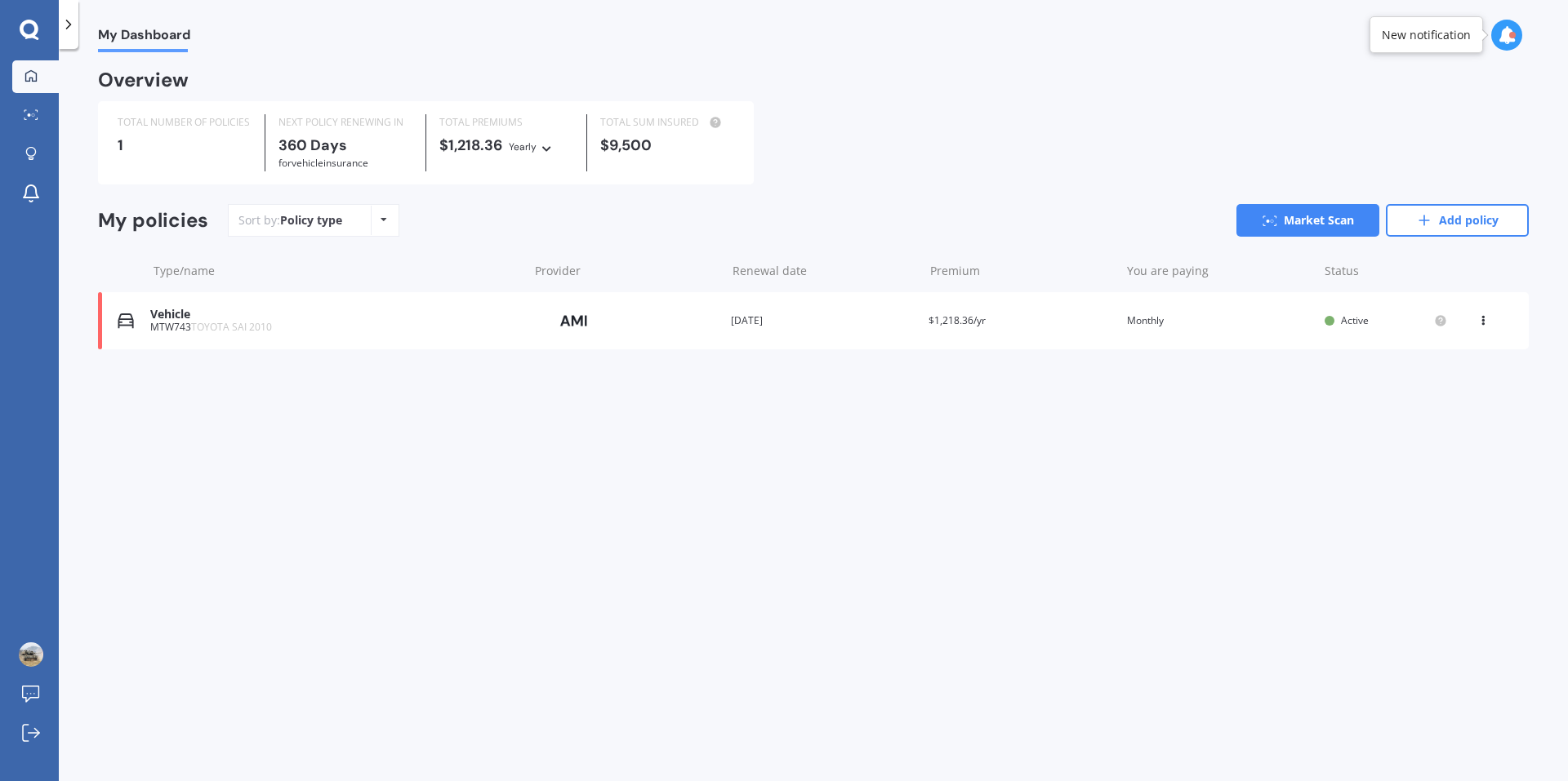
click at [27, 32] on icon at bounding box center [28, 29] width 19 height 21
click at [34, 29] on icon at bounding box center [28, 29] width 19 height 21
click at [27, 31] on icon at bounding box center [28, 29] width 19 height 21
click at [38, 30] on icon at bounding box center [28, 29] width 19 height 21
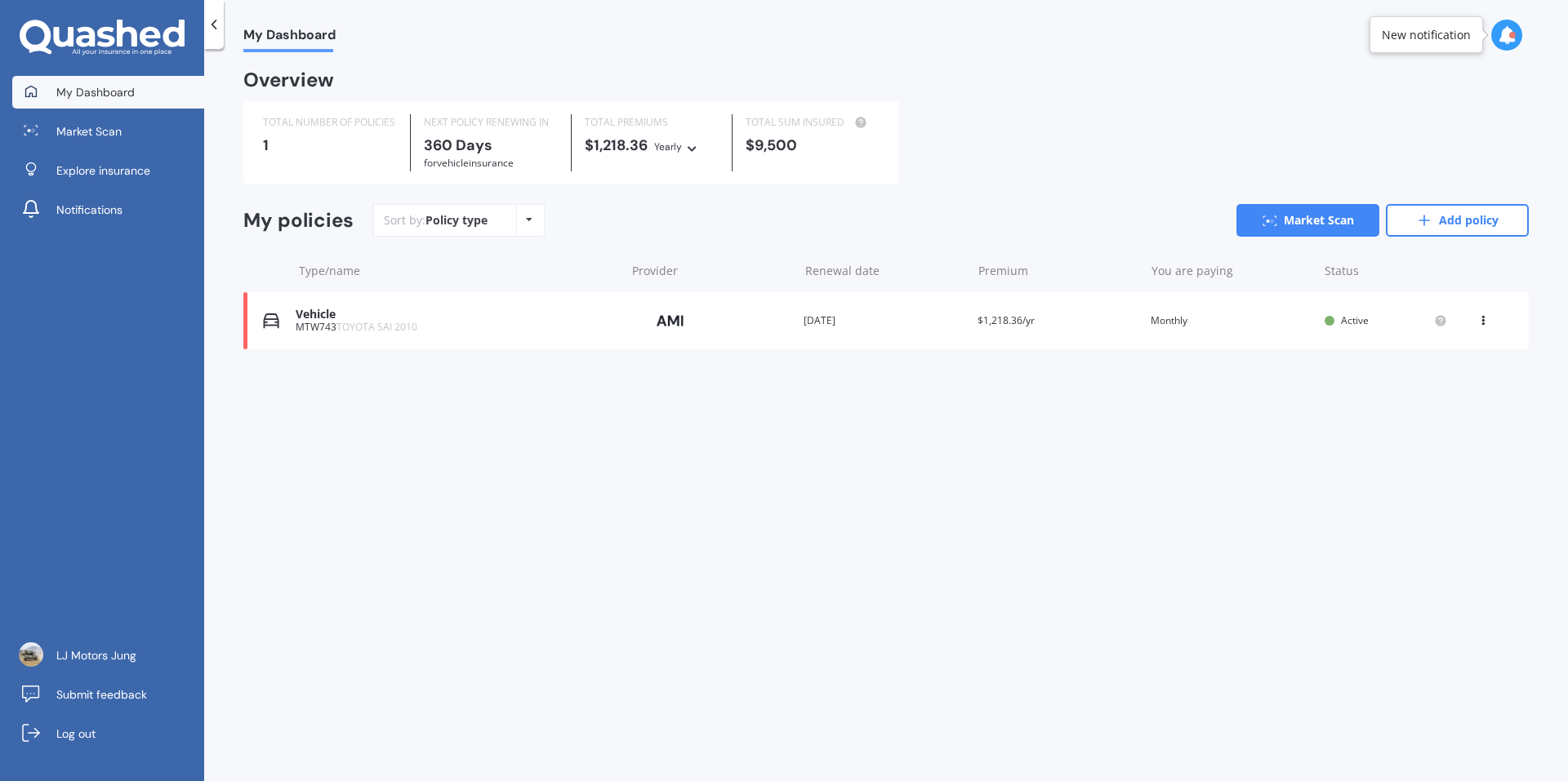
click at [1508, 33] on icon at bounding box center [1506, 35] width 18 height 18
click at [1339, 127] on div "MTW743" at bounding box center [1349, 124] width 41 height 12
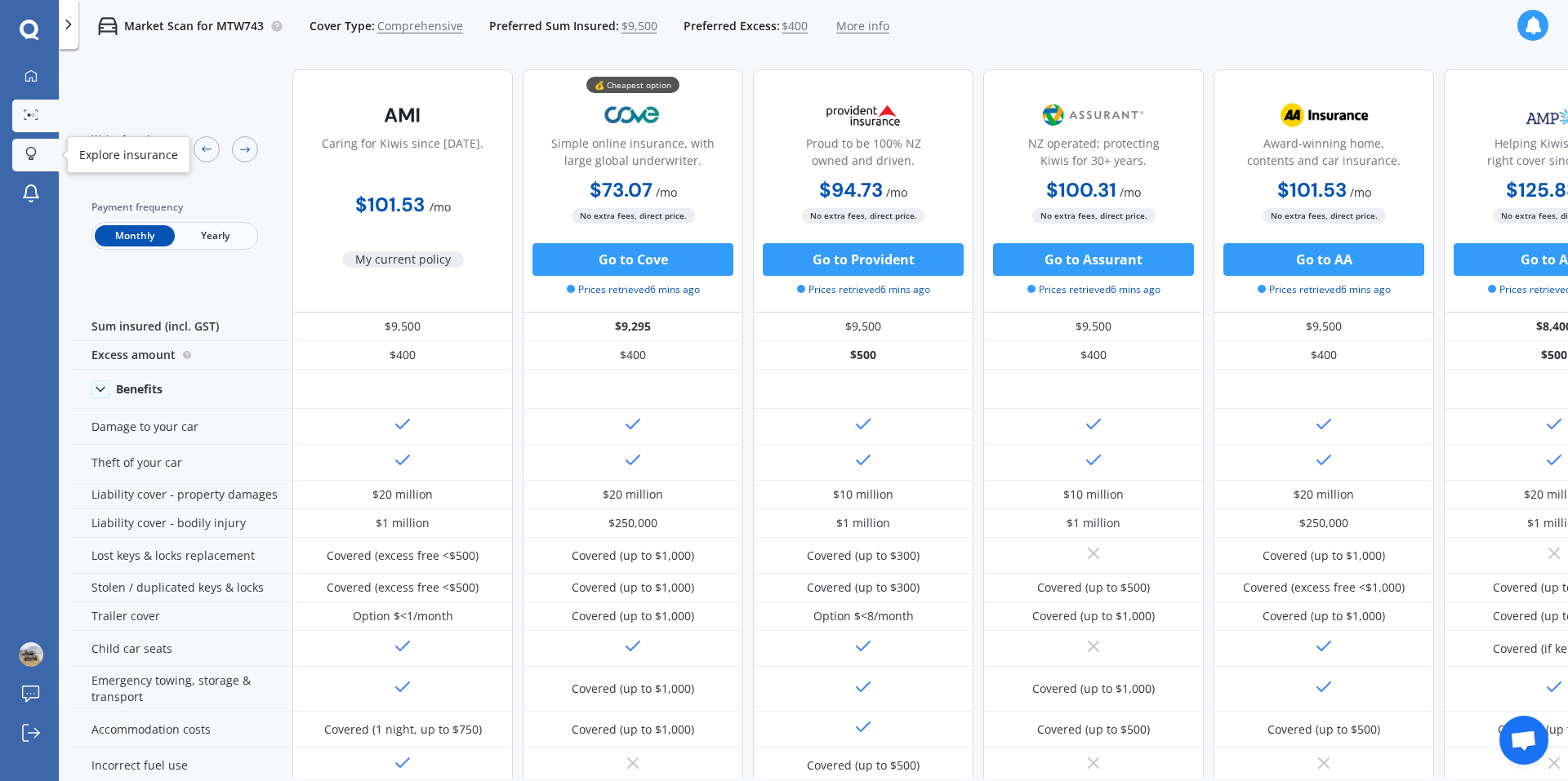
click at [41, 160] on div at bounding box center [31, 154] width 24 height 16
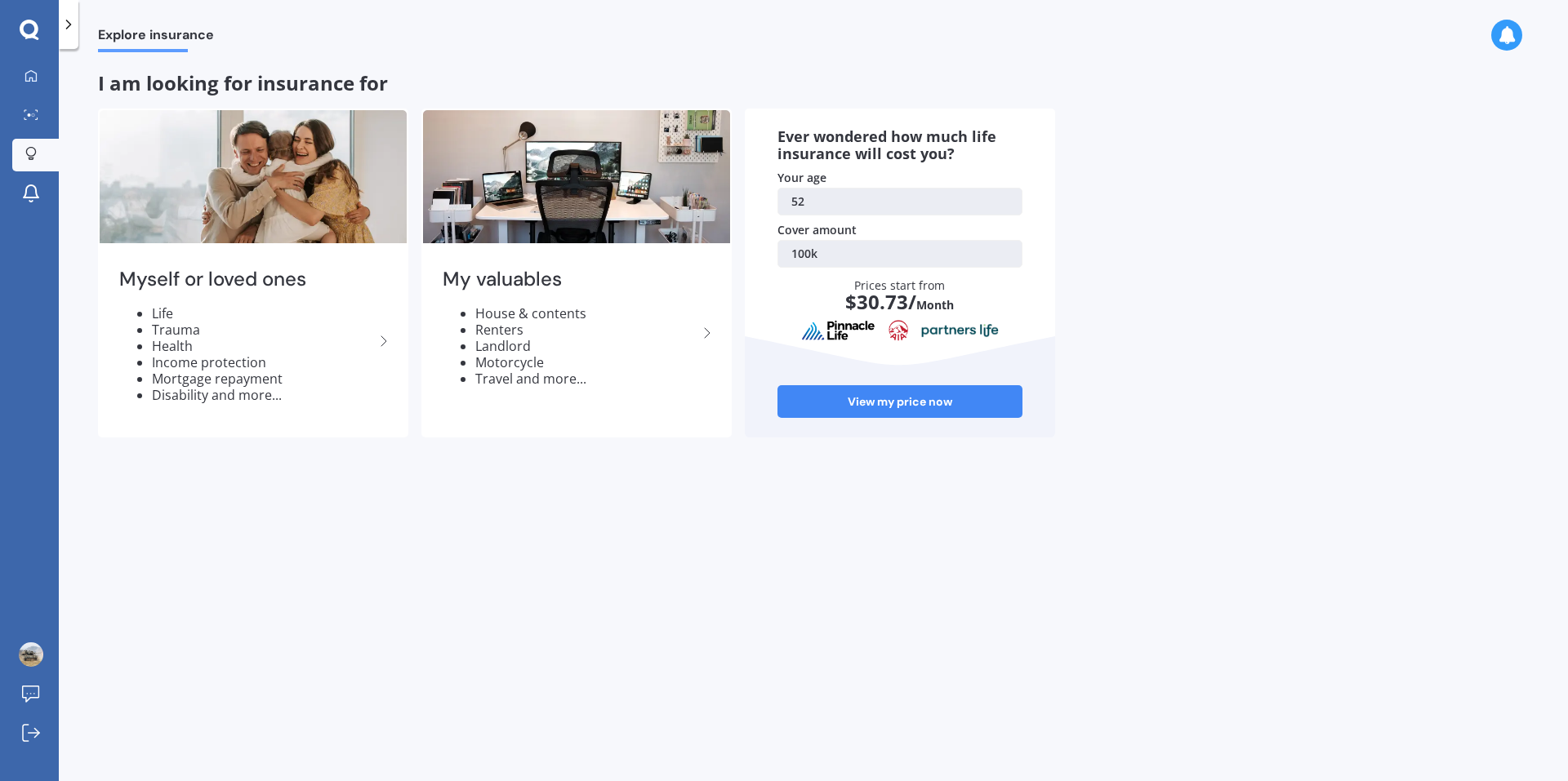
click at [27, 27] on icon at bounding box center [28, 29] width 19 height 21
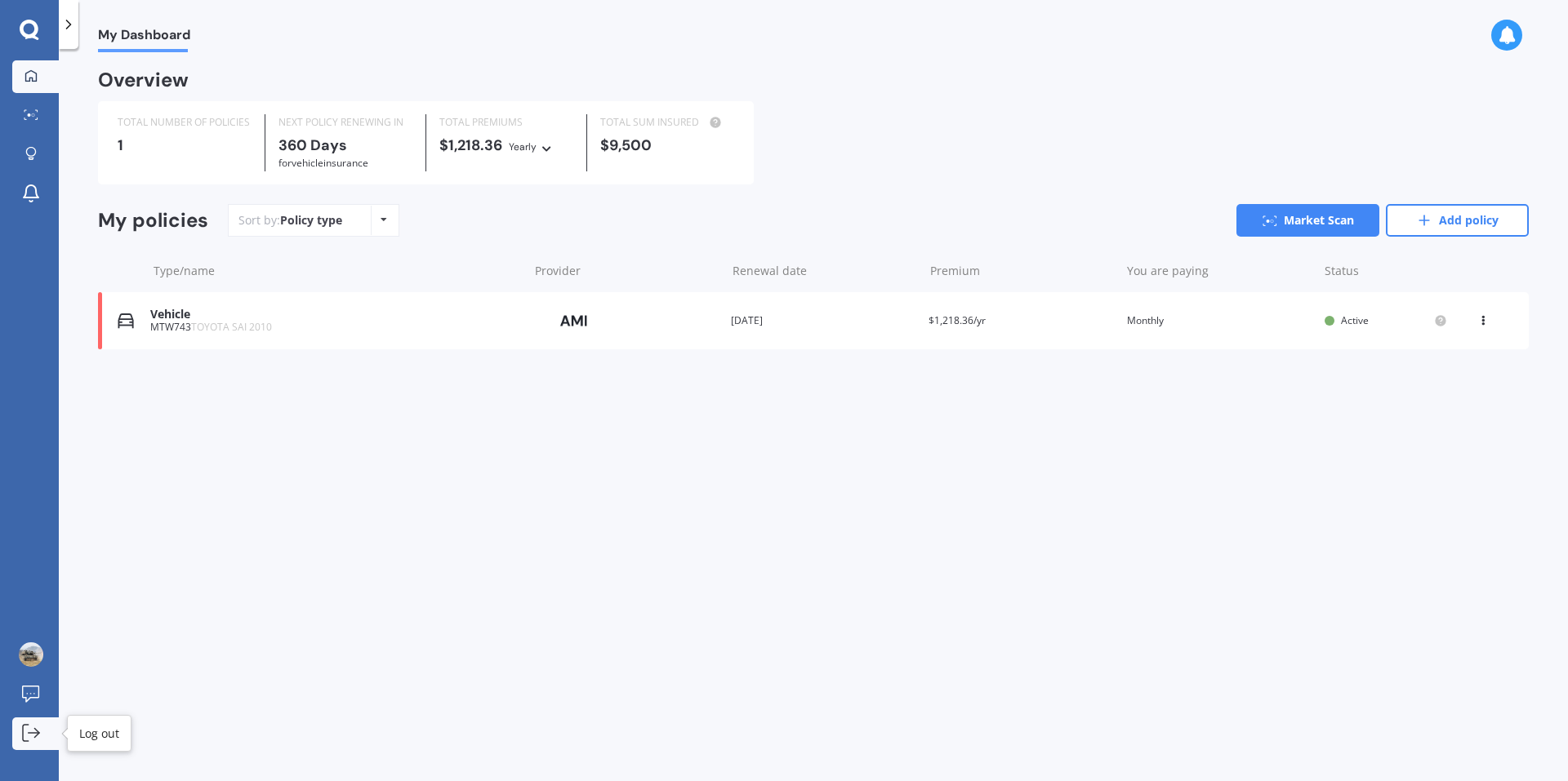
click at [37, 739] on icon at bounding box center [31, 733] width 18 height 18
